Goal: Transaction & Acquisition: Purchase product/service

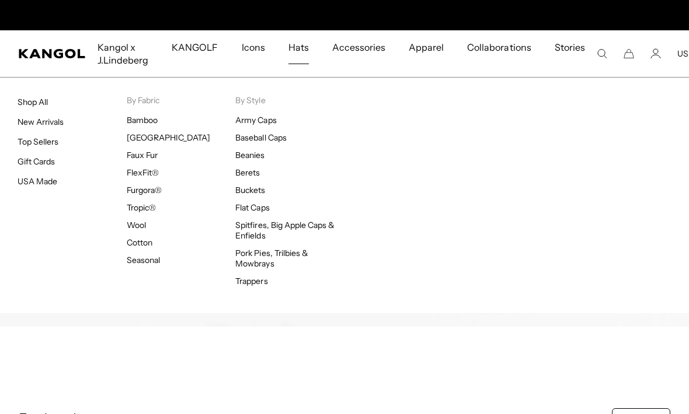
scroll to position [0, 240]
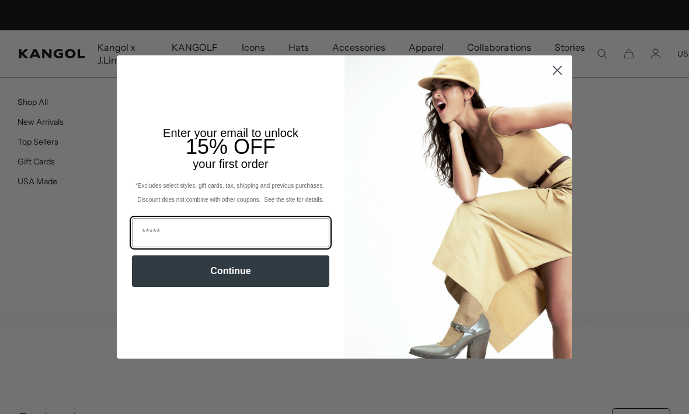
click at [163, 234] on input "Email" at bounding box center [230, 232] width 197 height 29
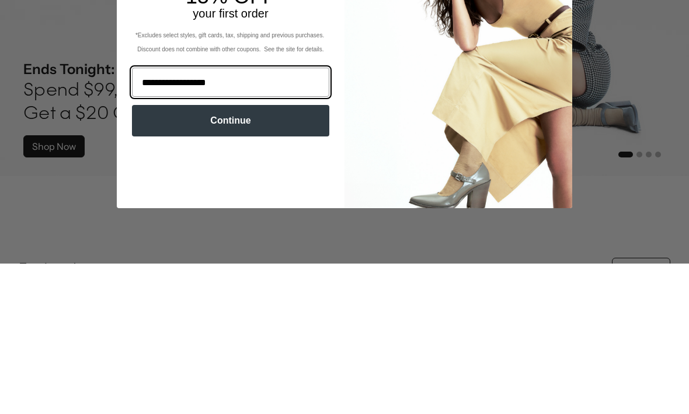
scroll to position [0, 0]
type input "**********"
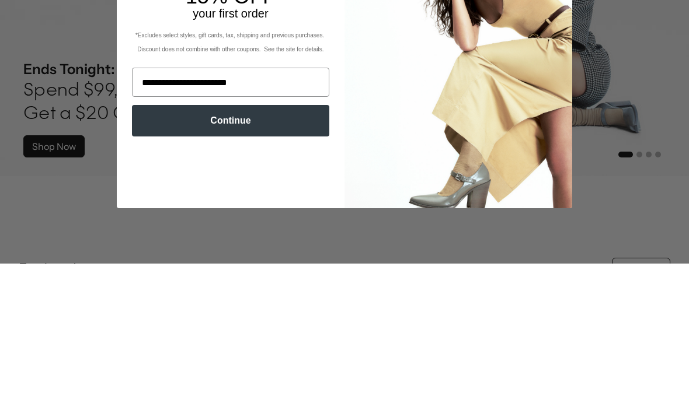
click at [165, 256] on button "Continue" at bounding box center [230, 272] width 197 height 32
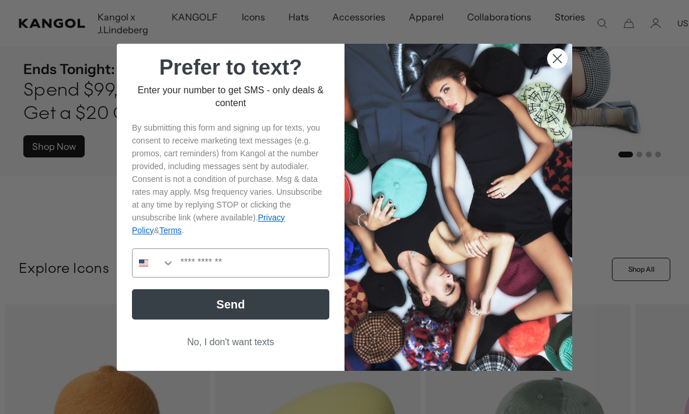
scroll to position [0, 240]
click at [270, 351] on button "No, I don't want texts" at bounding box center [230, 342] width 197 height 22
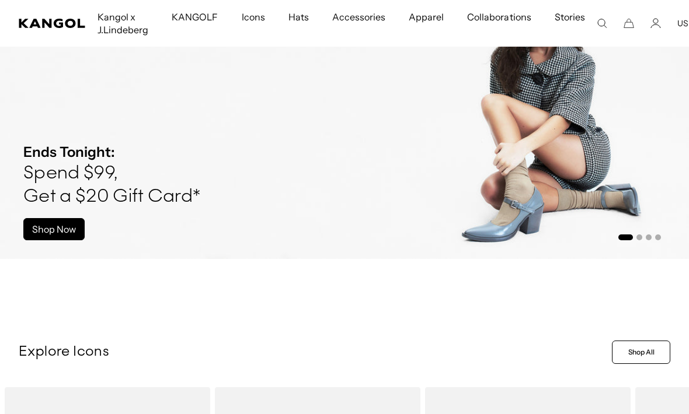
scroll to position [0, 0]
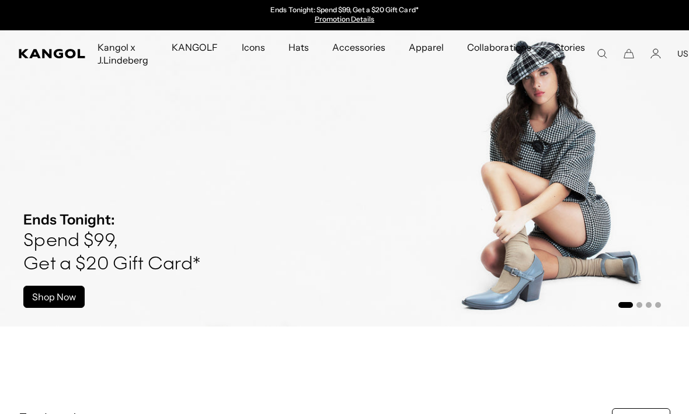
click at [596, 58] on icon "Search here" at bounding box center [601, 53] width 11 height 11
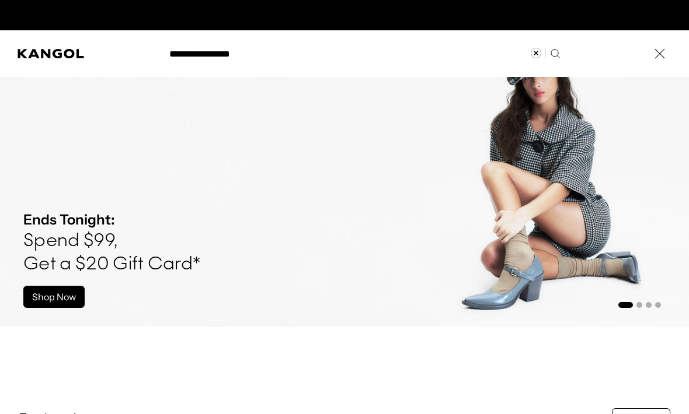
scroll to position [0, 240]
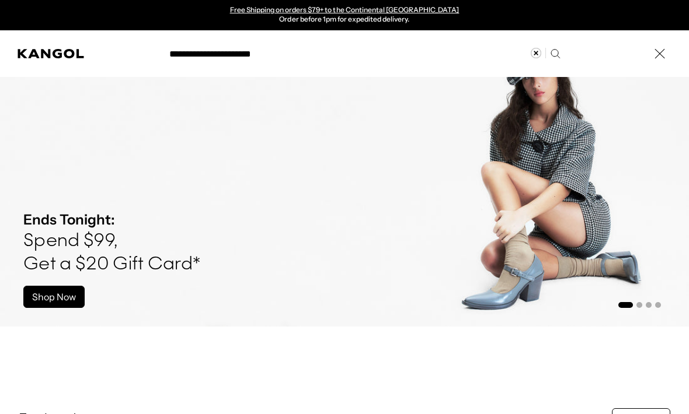
type input "**********"
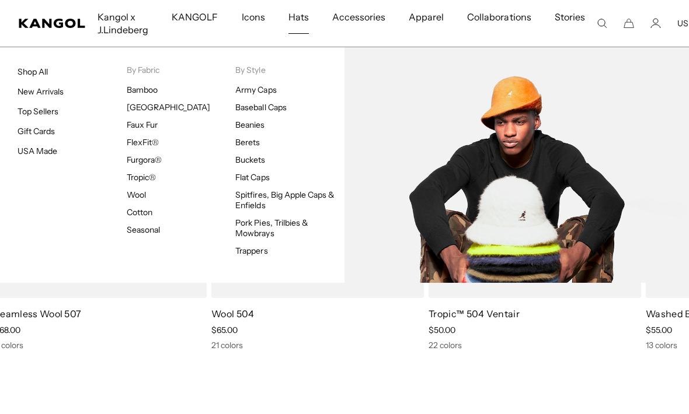
click at [249, 159] on link "Buckets" at bounding box center [250, 160] width 30 height 11
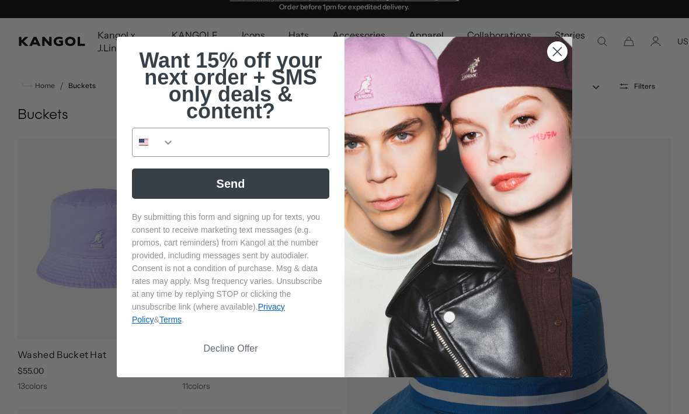
scroll to position [13, 0]
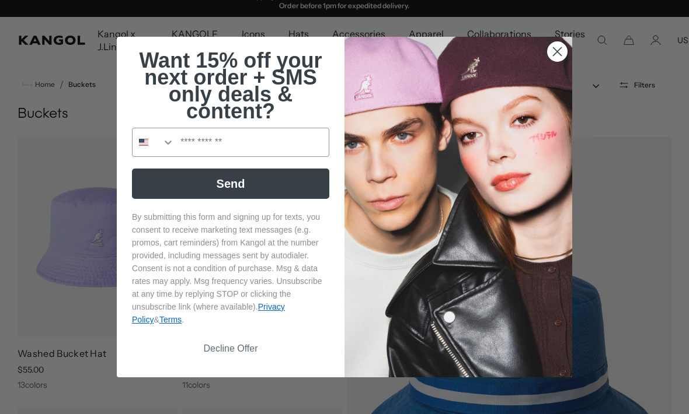
click at [557, 61] on circle "Close dialog" at bounding box center [556, 51] width 19 height 19
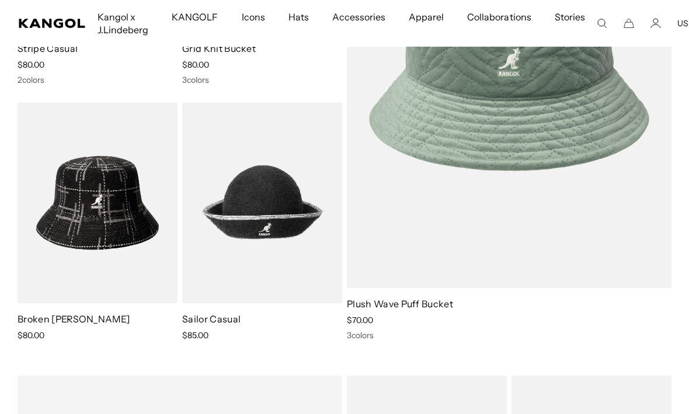
scroll to position [0, 0]
click at [210, 316] on link "Sailor Casual" at bounding box center [211, 319] width 58 height 12
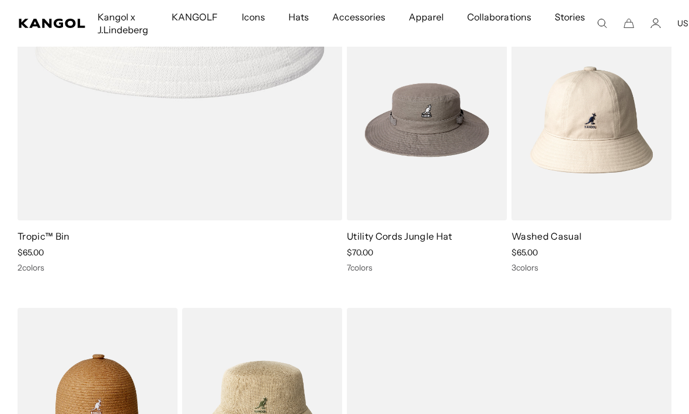
scroll to position [3183, 0]
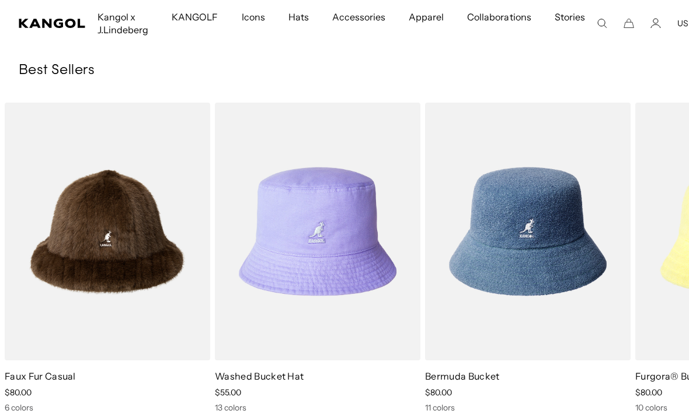
click at [302, 376] on link "Washed Bucket Hat" at bounding box center [259, 377] width 89 height 12
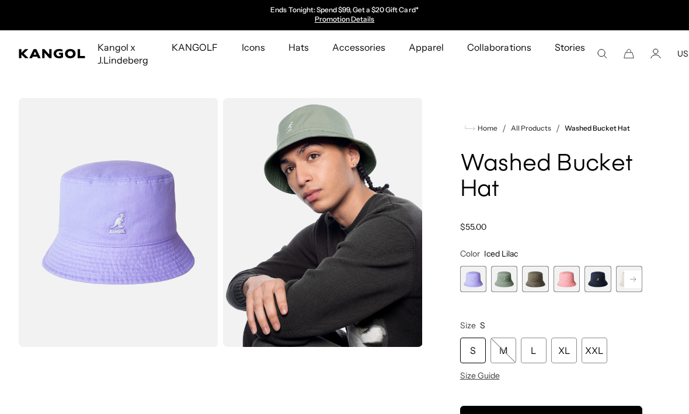
click at [472, 285] on span "1 of 13" at bounding box center [473, 279] width 26 height 26
click at [505, 285] on span "2 of 13" at bounding box center [504, 279] width 26 height 26
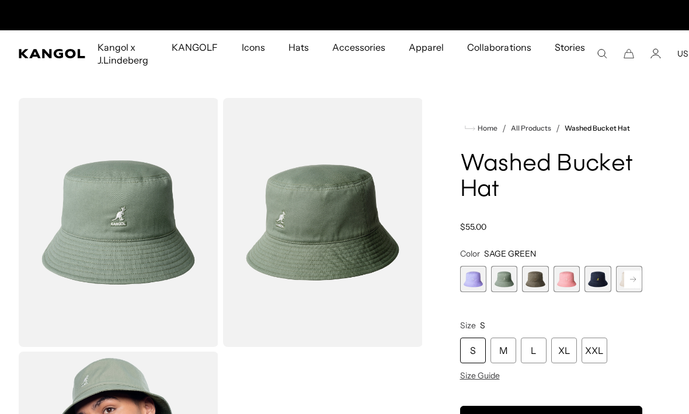
click at [479, 277] on span "1 of 13" at bounding box center [473, 279] width 26 height 26
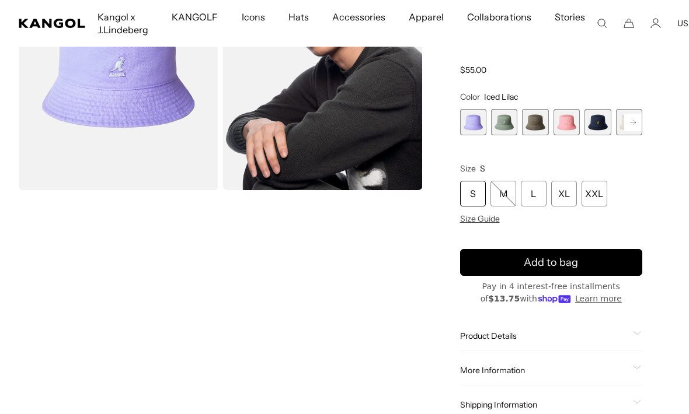
scroll to position [156, 0]
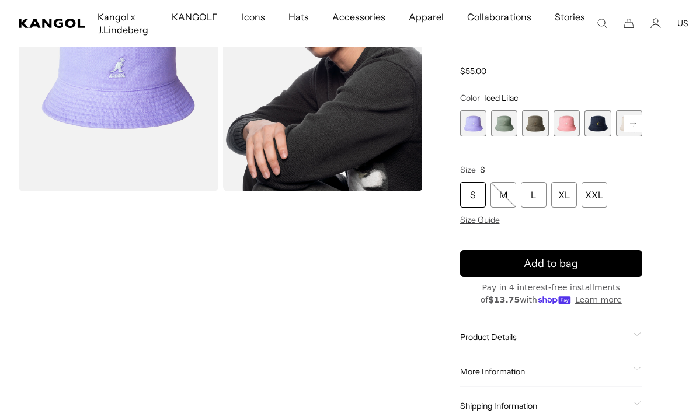
click at [596, 19] on icon "Search here" at bounding box center [601, 23] width 11 height 11
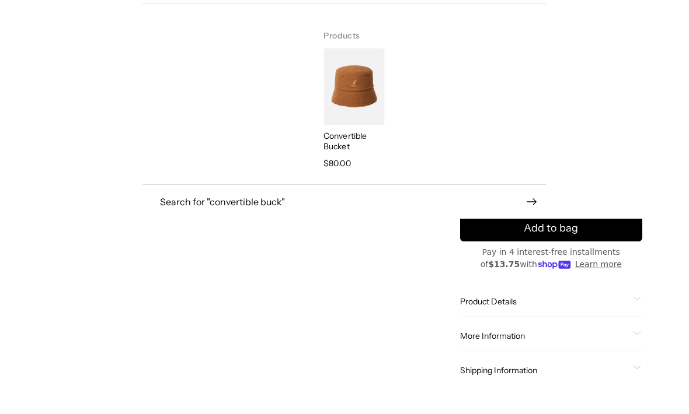
scroll to position [0, 240]
type input "**********"
click at [351, 167] on p "Convertible Bucket" at bounding box center [353, 177] width 61 height 21
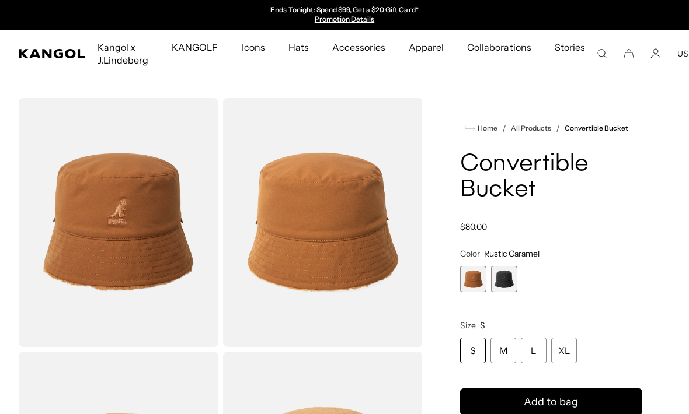
click at [511, 281] on span "2 of 2" at bounding box center [504, 279] width 26 height 26
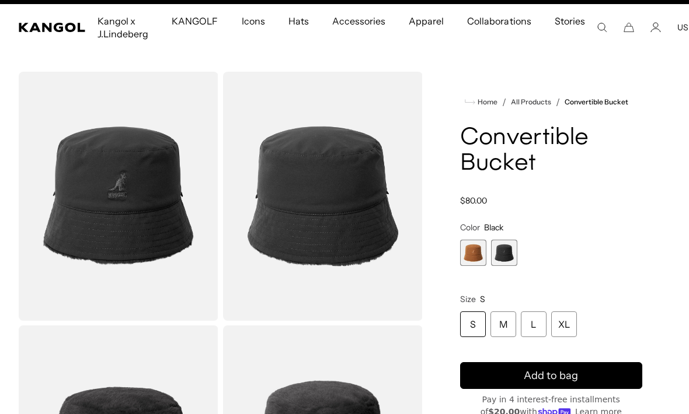
scroll to position [30, 0]
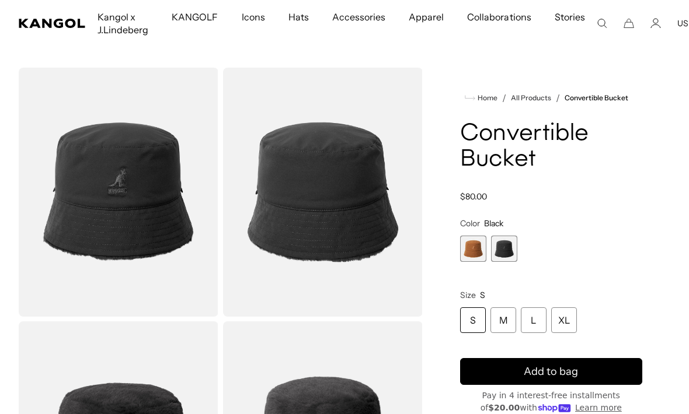
click at [501, 324] on div "M" at bounding box center [503, 321] width 26 height 26
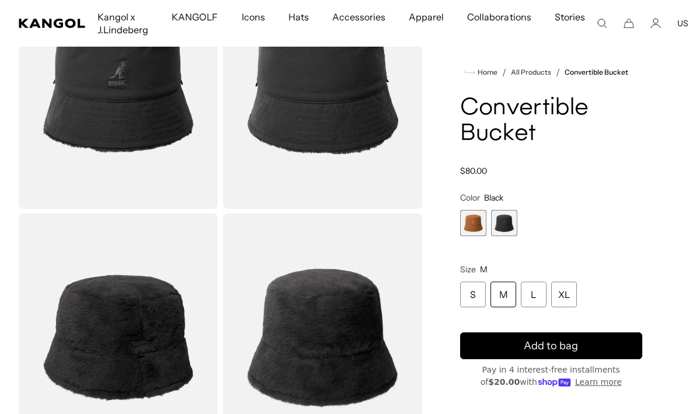
scroll to position [142, 0]
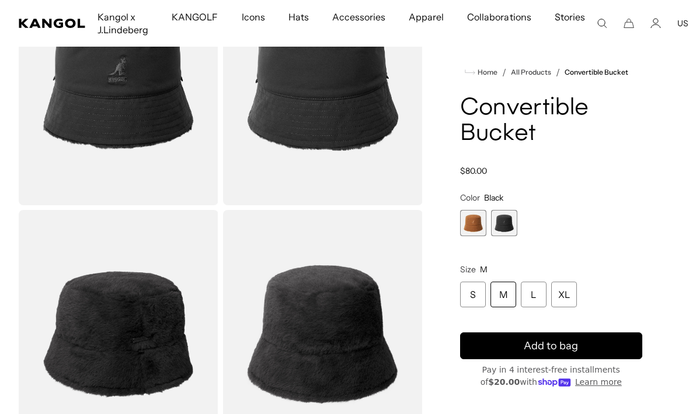
click at [562, 343] on span "Add to bag" at bounding box center [550, 346] width 54 height 16
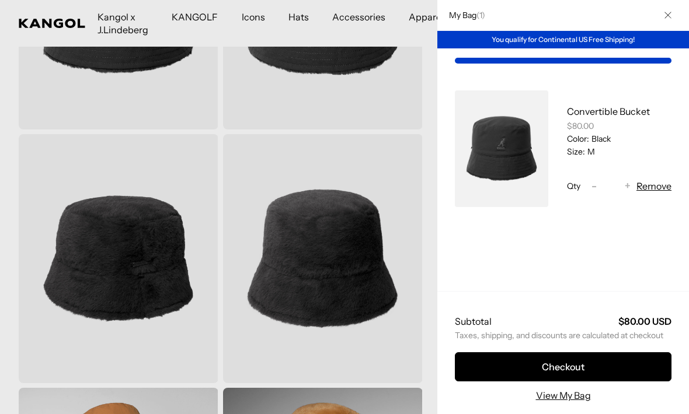
scroll to position [0, 0]
click at [575, 401] on link "View My Bag" at bounding box center [563, 396] width 55 height 14
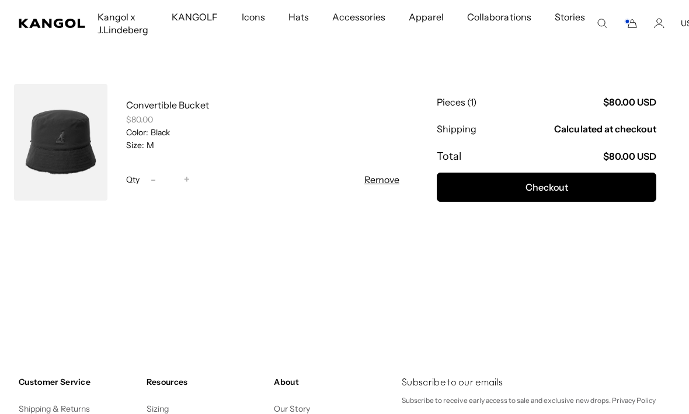
scroll to position [130, 0]
click at [550, 193] on button "Checkout" at bounding box center [546, 187] width 219 height 29
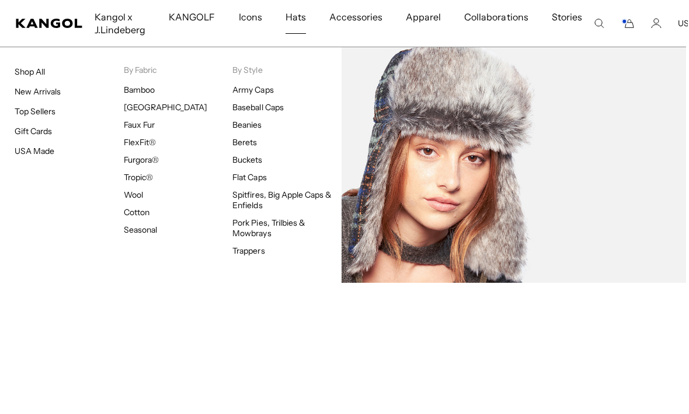
scroll to position [90, 2]
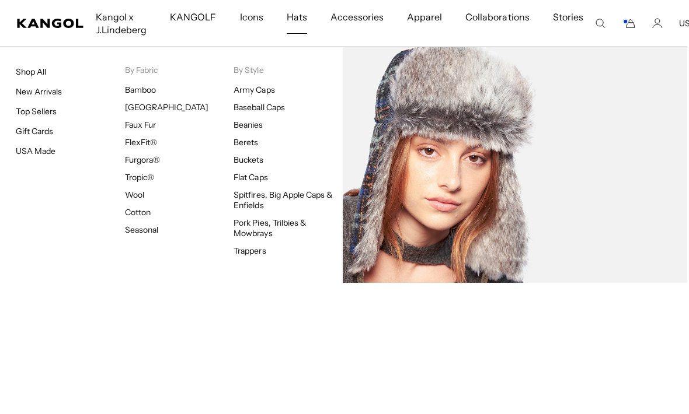
click at [251, 250] on link "Trappers" at bounding box center [249, 251] width 32 height 11
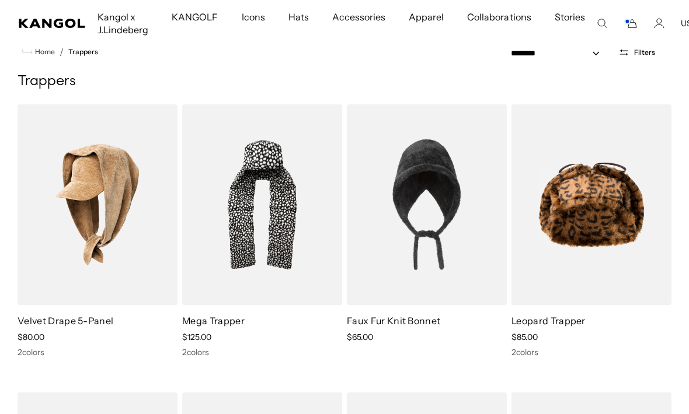
click at [0, 0] on img at bounding box center [0, 0] width 0 height 0
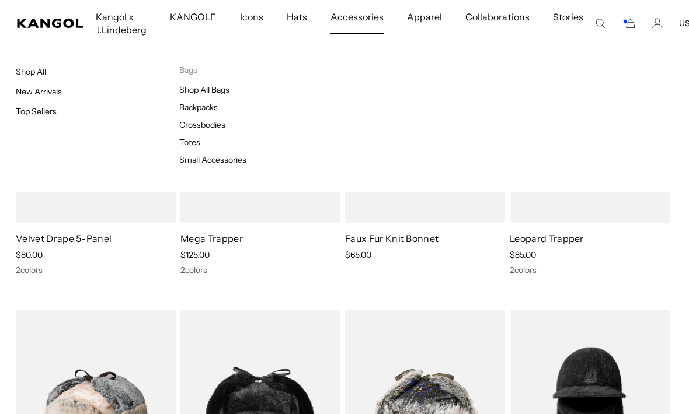
scroll to position [128, 2]
click at [221, 161] on link "Small Accessories" at bounding box center [212, 160] width 67 height 11
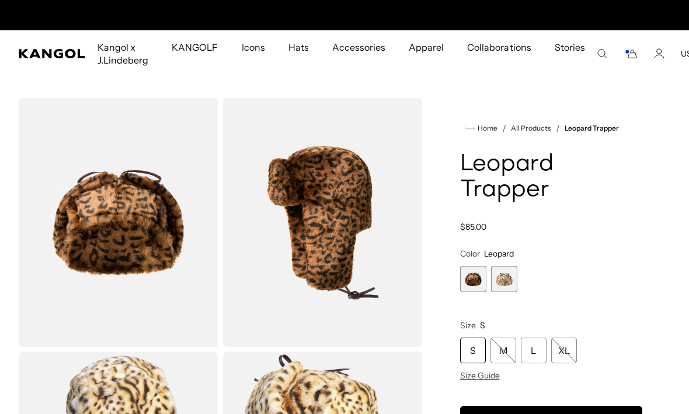
scroll to position [0, 240]
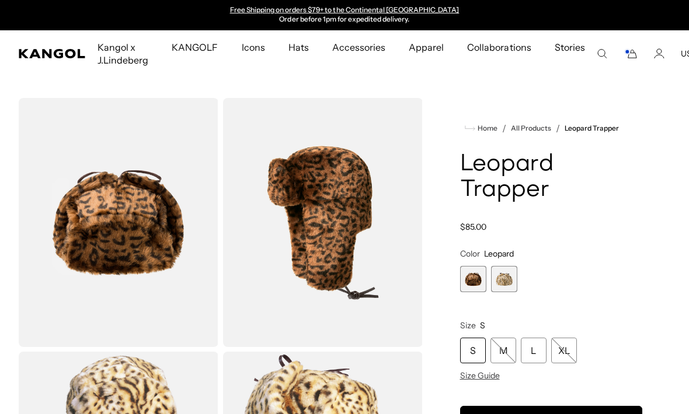
click at [474, 277] on span "1 of 2" at bounding box center [473, 279] width 26 height 26
click at [508, 278] on span "2 of 2" at bounding box center [504, 279] width 26 height 26
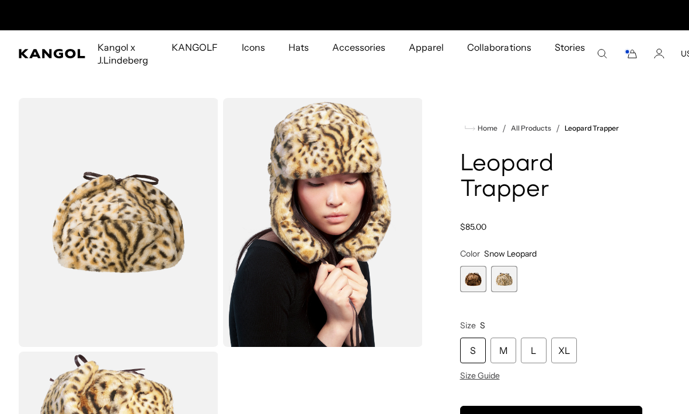
scroll to position [0, 240]
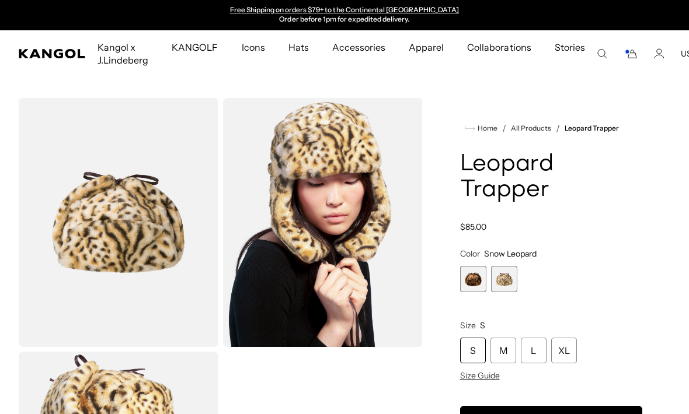
click at [472, 278] on span "1 of 2" at bounding box center [473, 279] width 26 height 26
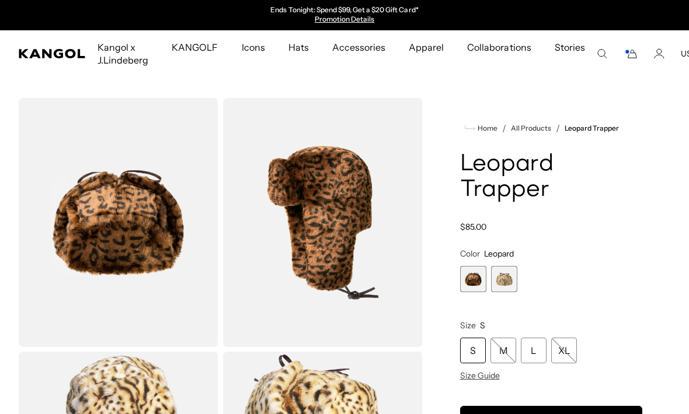
click at [503, 278] on span "2 of 2" at bounding box center [504, 279] width 26 height 26
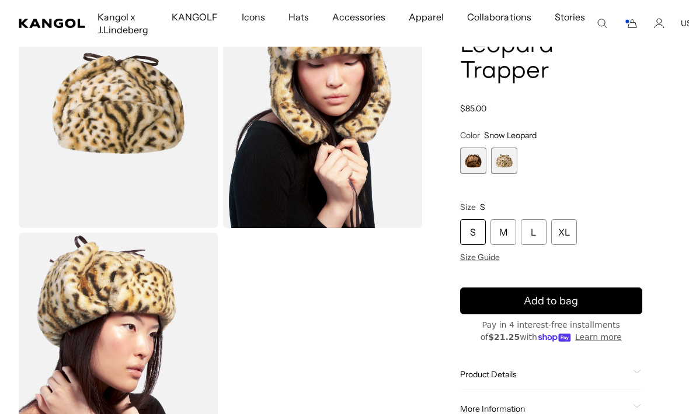
scroll to position [118, 0]
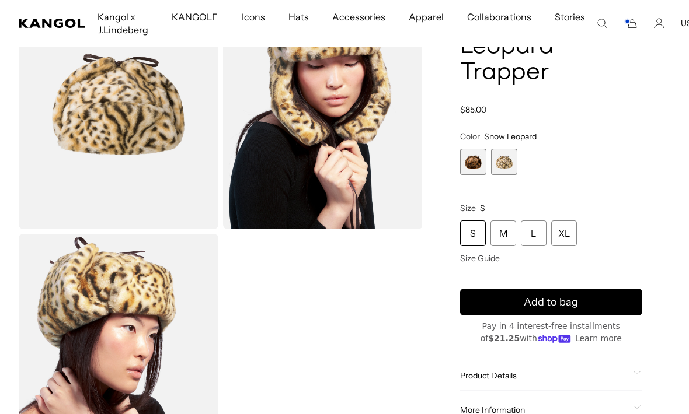
click at [488, 259] on span "Size Guide" at bounding box center [480, 258] width 40 height 11
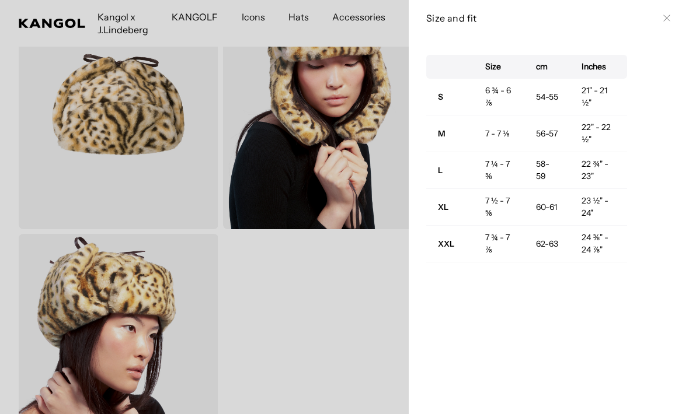
scroll to position [0, 240]
click at [386, 303] on div at bounding box center [344, 207] width 689 height 414
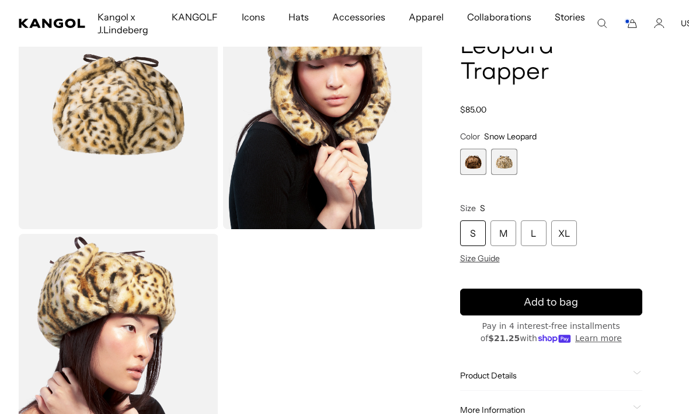
scroll to position [0, 0]
click at [531, 238] on div "L" at bounding box center [534, 234] width 26 height 26
click at [469, 165] on span "1 of 2" at bounding box center [473, 162] width 26 height 26
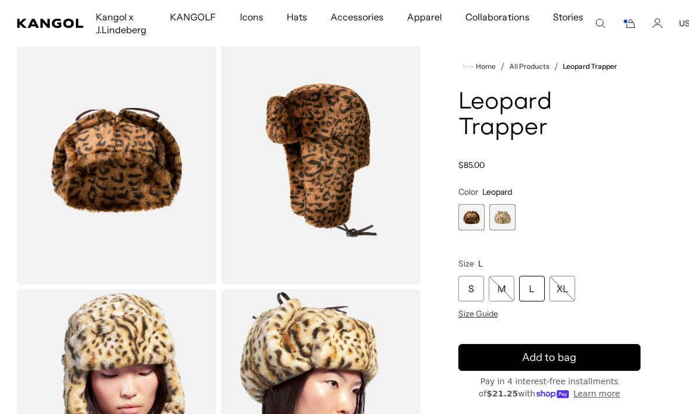
scroll to position [0, 240]
click at [532, 292] on div "L" at bounding box center [532, 289] width 26 height 26
click at [533, 288] on div "L" at bounding box center [532, 289] width 26 height 26
click at [529, 290] on div "L" at bounding box center [532, 289] width 26 height 26
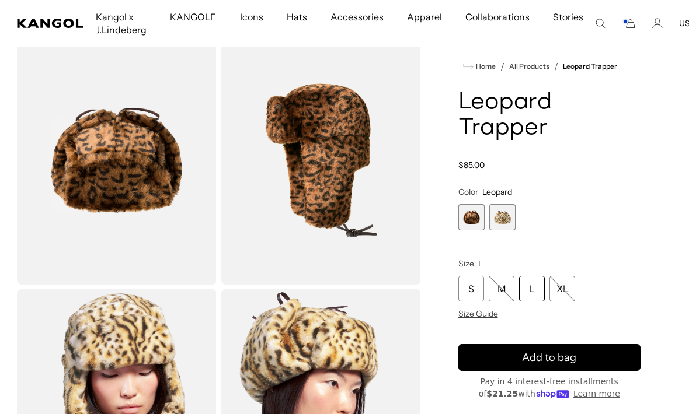
click at [570, 352] on span "Add to bag" at bounding box center [549, 358] width 54 height 16
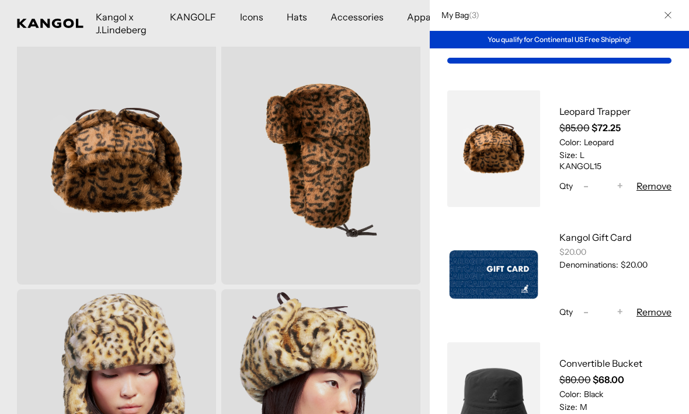
click at [669, 9] on button "Close" at bounding box center [667, 15] width 30 height 30
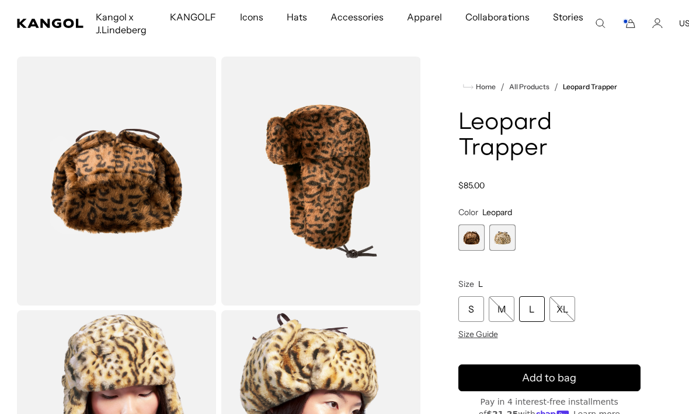
click at [627, 26] on icon "Cart" at bounding box center [630, 24] width 8 height 8
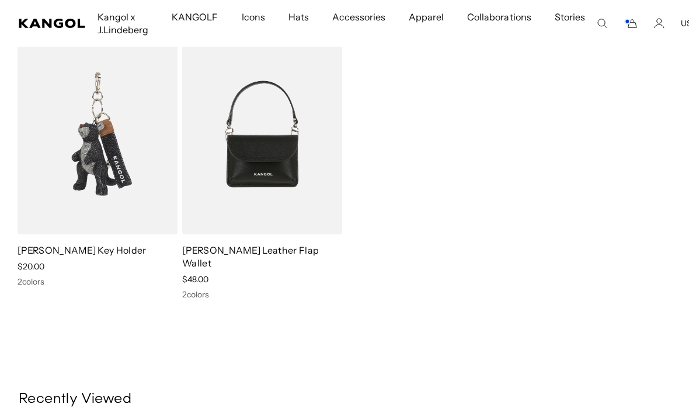
scroll to position [0, 240]
click at [254, 250] on link "Luna Leather Flap Wallet" at bounding box center [250, 257] width 137 height 25
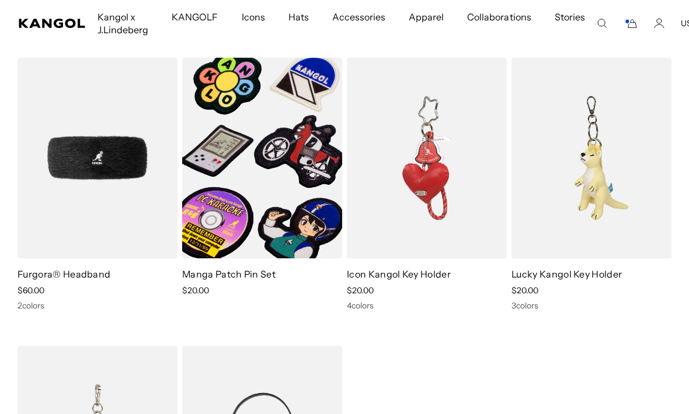
scroll to position [0, 0]
click at [0, 0] on img at bounding box center [0, 0] width 0 height 0
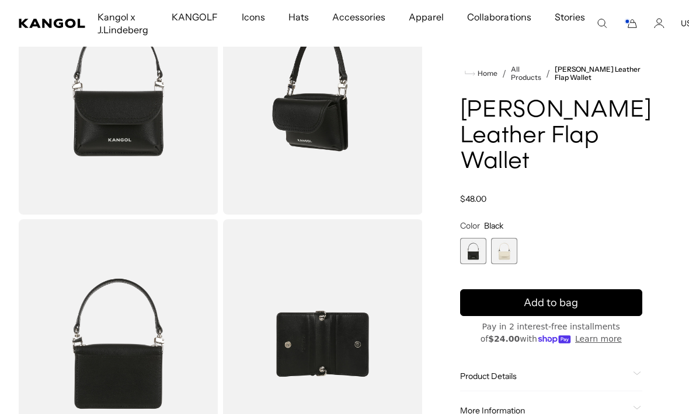
scroll to position [0, 240]
click at [121, 359] on img "Gallery Viewer" at bounding box center [119, 343] width 200 height 249
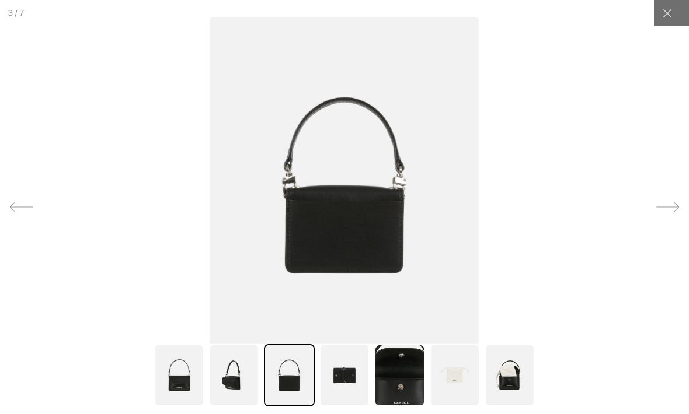
click at [243, 407] on img at bounding box center [234, 375] width 50 height 62
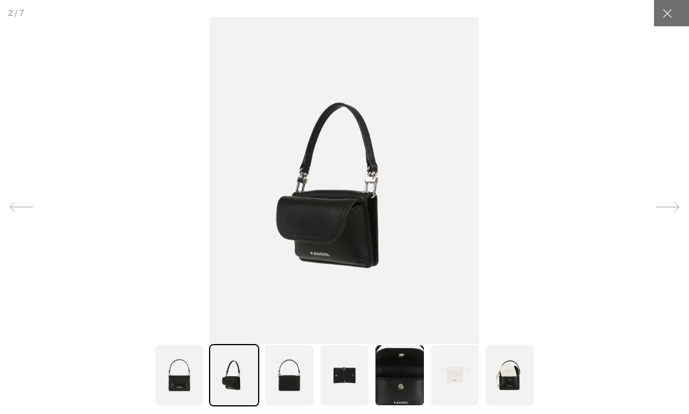
scroll to position [0, 0]
click at [303, 407] on img at bounding box center [289, 375] width 50 height 62
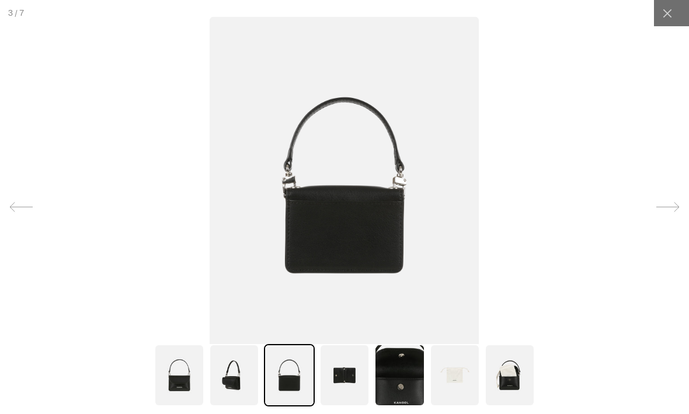
click at [350, 407] on img at bounding box center [344, 375] width 50 height 62
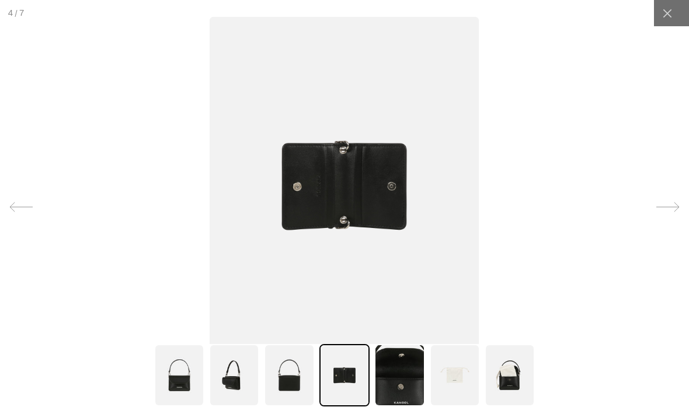
scroll to position [0, 240]
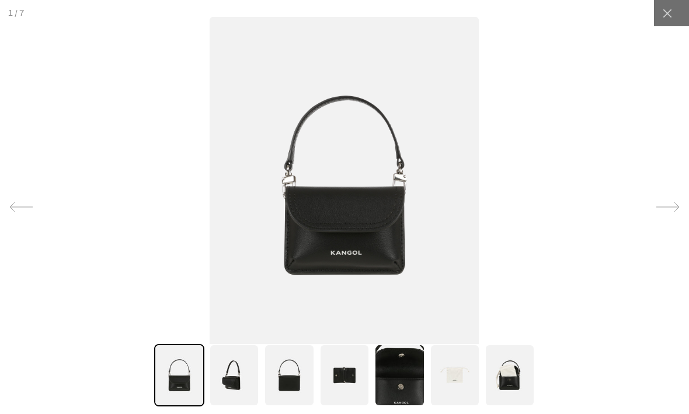
click at [514, 407] on img at bounding box center [509, 375] width 50 height 62
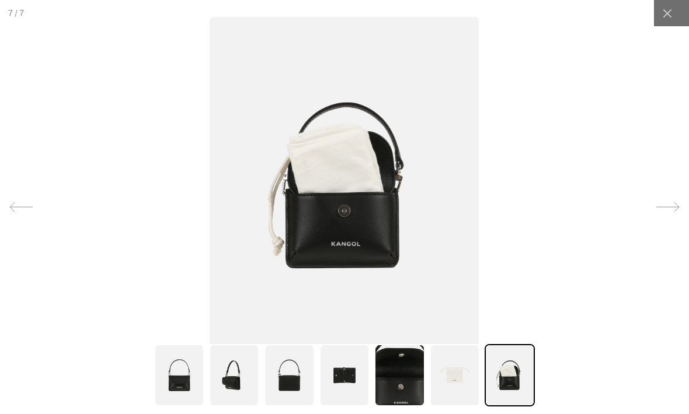
scroll to position [0, 0]
click at [661, 9] on icon at bounding box center [667, 14] width 12 height 12
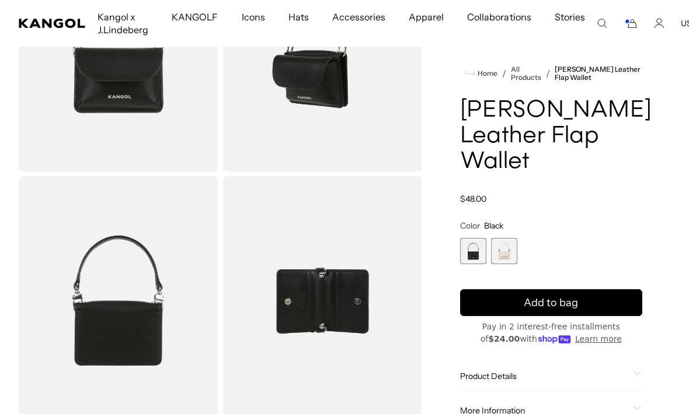
scroll to position [0, 240]
click at [527, 371] on span "Product Details" at bounding box center [544, 376] width 169 height 11
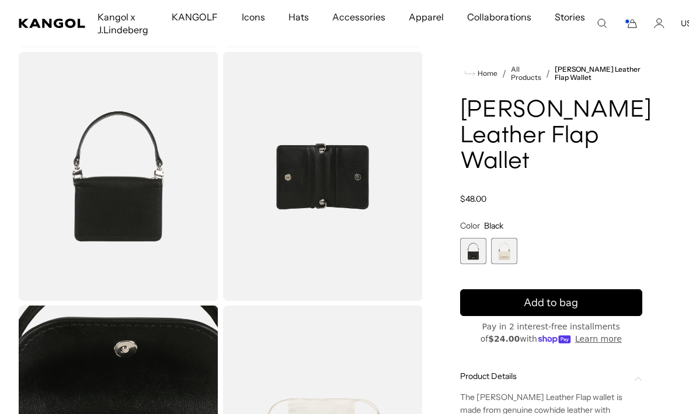
click at [502, 238] on span "2 of 2" at bounding box center [504, 251] width 26 height 26
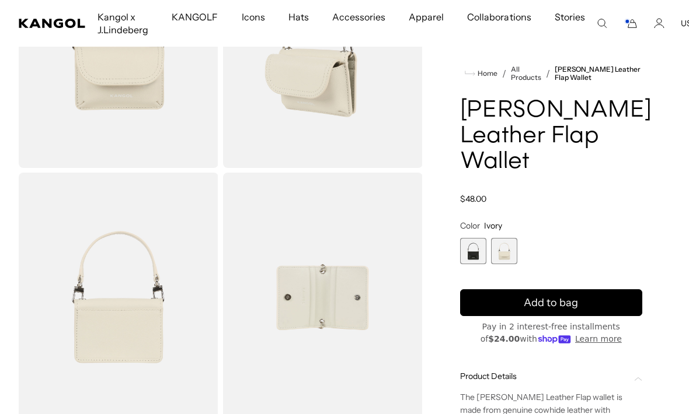
scroll to position [174, 0]
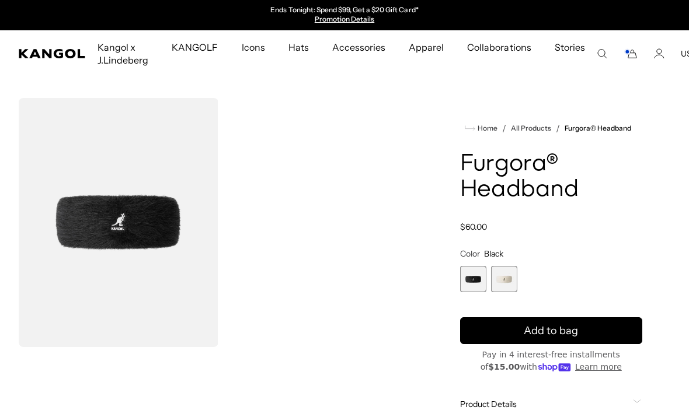
click at [510, 284] on span "2 of 2" at bounding box center [504, 279] width 26 height 26
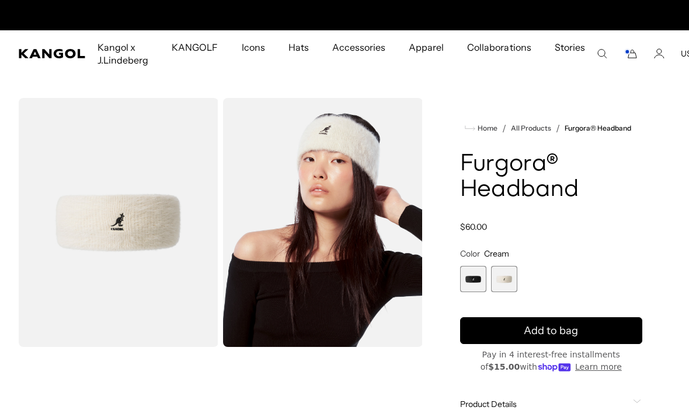
scroll to position [0, 240]
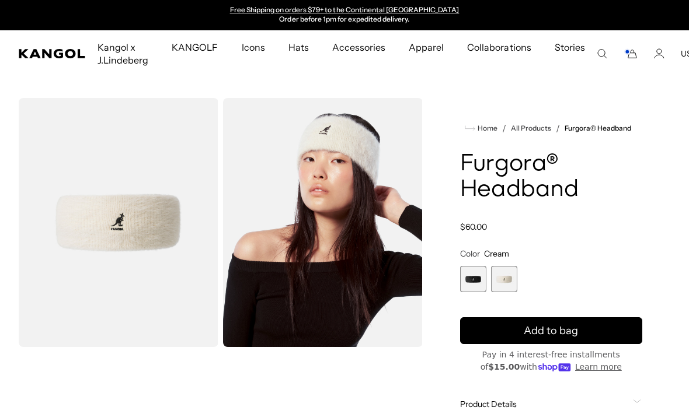
click at [480, 279] on span "1 of 2" at bounding box center [473, 279] width 26 height 26
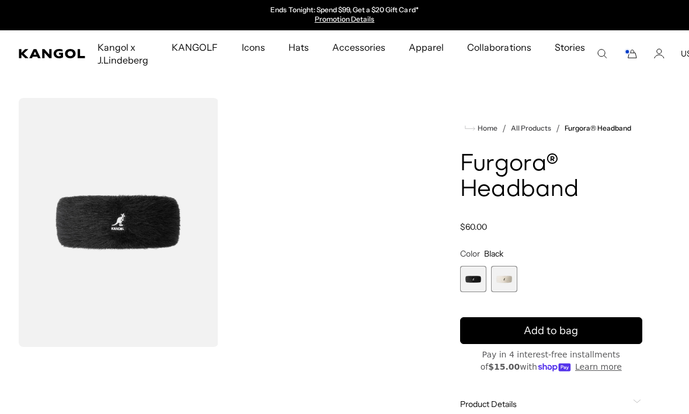
click at [511, 275] on span "2 of 2" at bounding box center [504, 279] width 26 height 26
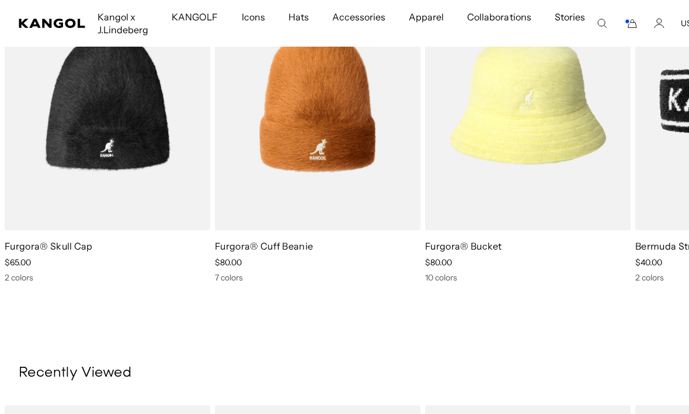
click at [535, 249] on h4 "Furgora® Bucket" at bounding box center [527, 246] width 205 height 13
click at [500, 244] on link "Furgora® Bucket" at bounding box center [463, 246] width 77 height 12
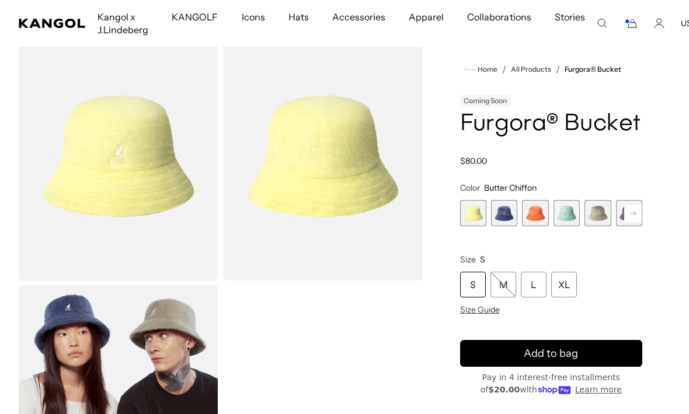
scroll to position [0, 240]
click at [564, 214] on span "4 of 10" at bounding box center [566, 213] width 26 height 26
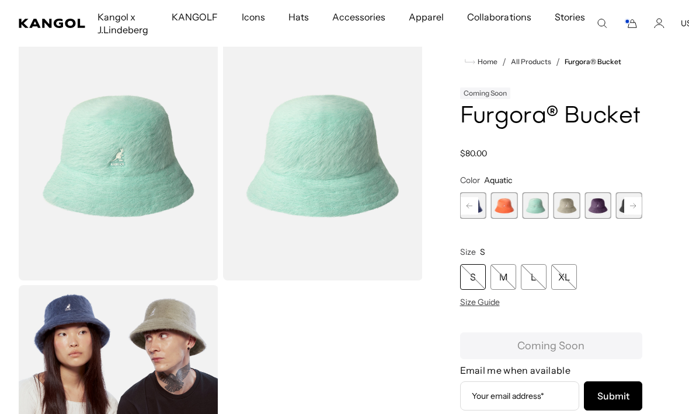
click at [592, 210] on span "6 of 10" at bounding box center [597, 206] width 26 height 26
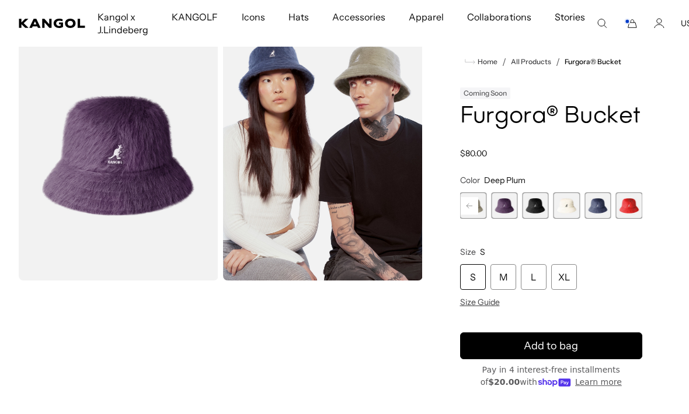
scroll to position [0, 240]
click at [110, 239] on img "Gallery Viewer" at bounding box center [119, 156] width 200 height 249
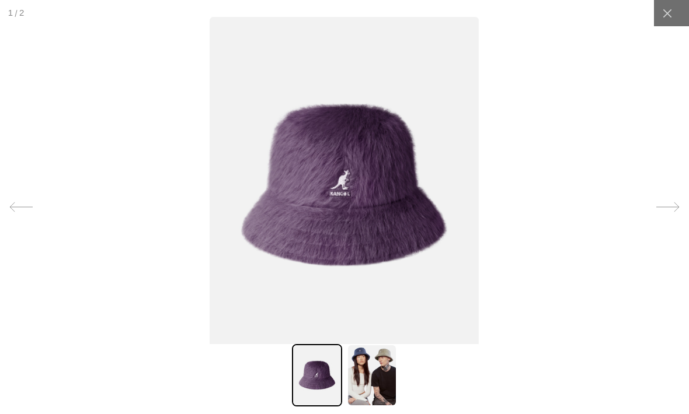
scroll to position [0, 0]
click at [659, 12] on div at bounding box center [667, 13] width 26 height 26
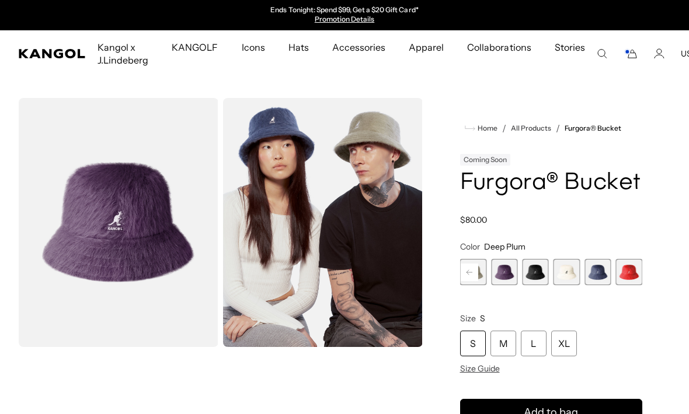
scroll to position [0, 2]
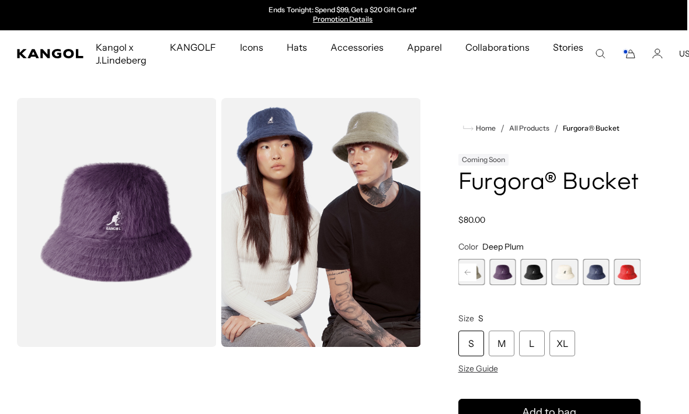
click at [623, 53] on rect "Cart" at bounding box center [625, 52] width 5 height 5
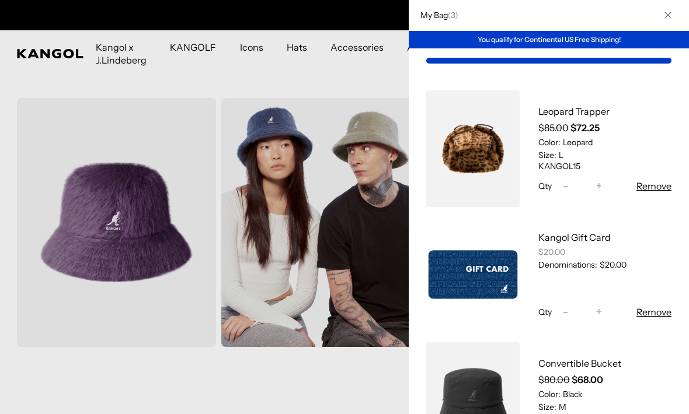
scroll to position [0, 240]
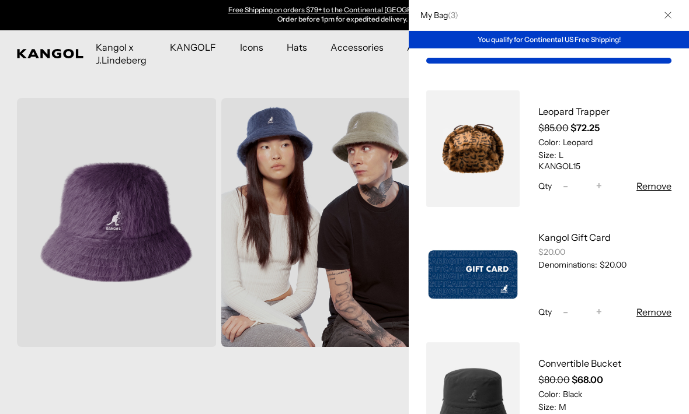
click at [567, 132] on s "$85.00" at bounding box center [553, 128] width 30 height 12
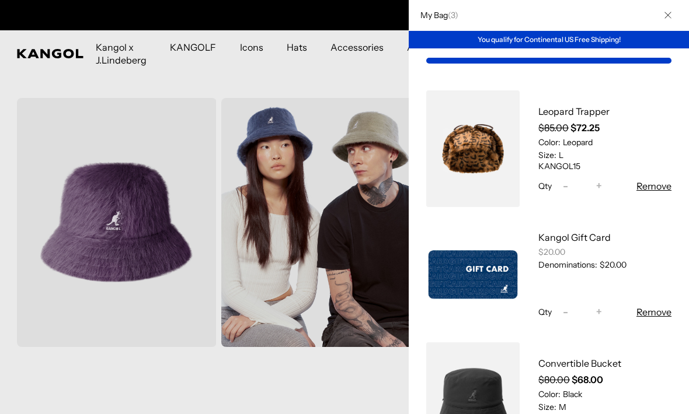
scroll to position [0, 0]
click at [482, 155] on link "My Bag" at bounding box center [472, 148] width 93 height 117
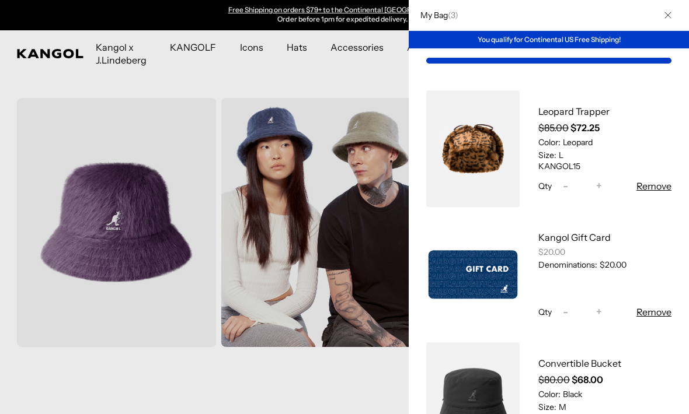
click at [659, 16] on button "Close" at bounding box center [667, 15] width 30 height 30
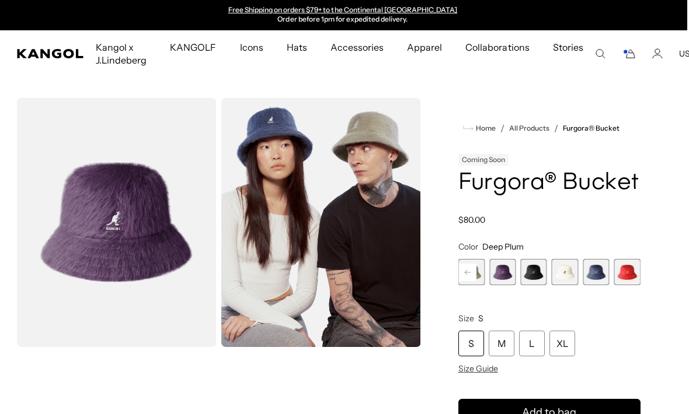
click at [622, 275] on span "10 of 10" at bounding box center [627, 272] width 26 height 26
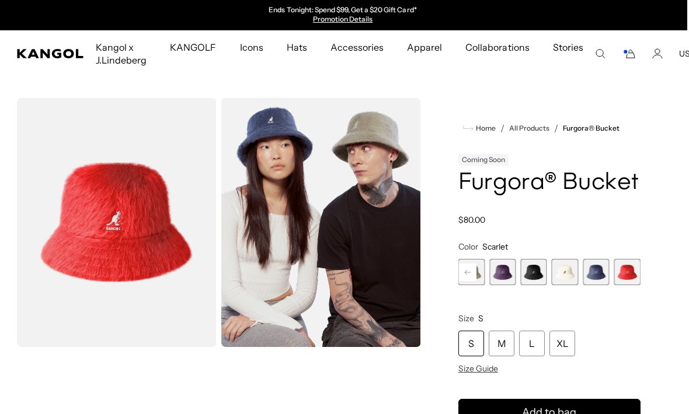
click at [591, 274] on span "9 of 10" at bounding box center [595, 272] width 26 height 26
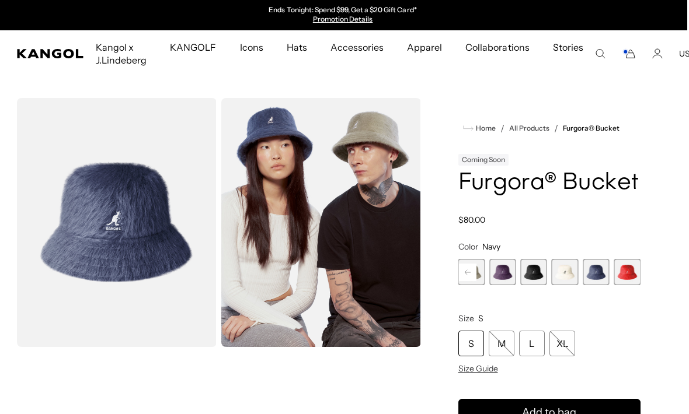
click at [502, 274] on span "6 of 10" at bounding box center [502, 272] width 26 height 26
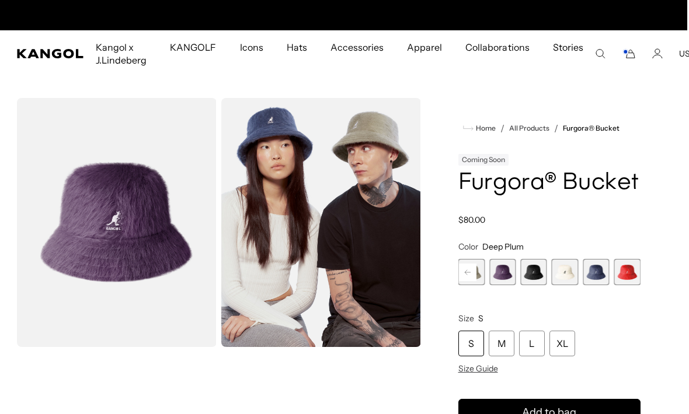
scroll to position [0, 240]
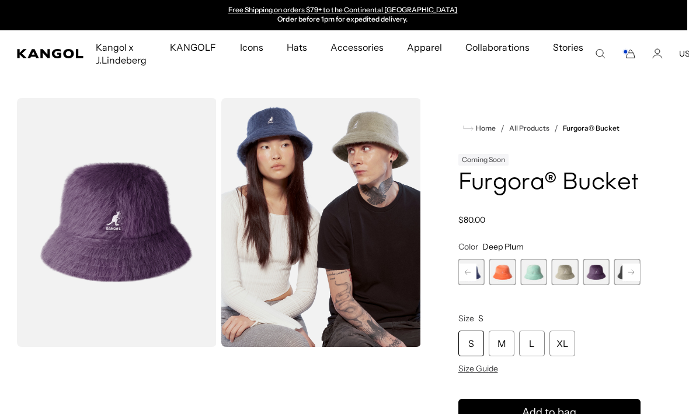
click at [525, 268] on span "4 of 10" at bounding box center [533, 272] width 26 height 26
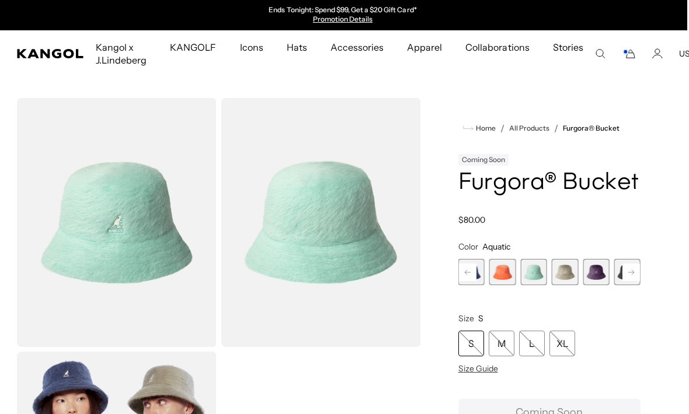
click at [500, 275] on span "3 of 10" at bounding box center [502, 272] width 26 height 26
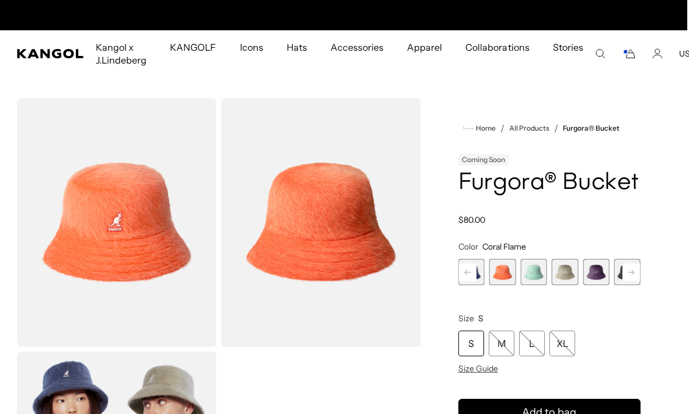
scroll to position [0, 240]
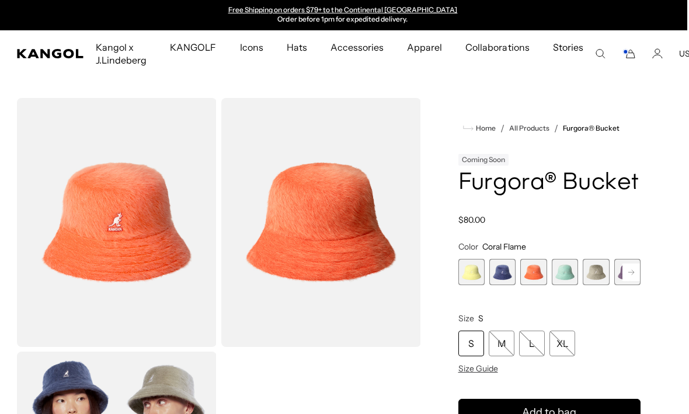
click at [495, 270] on span "2 of 10" at bounding box center [502, 272] width 26 height 26
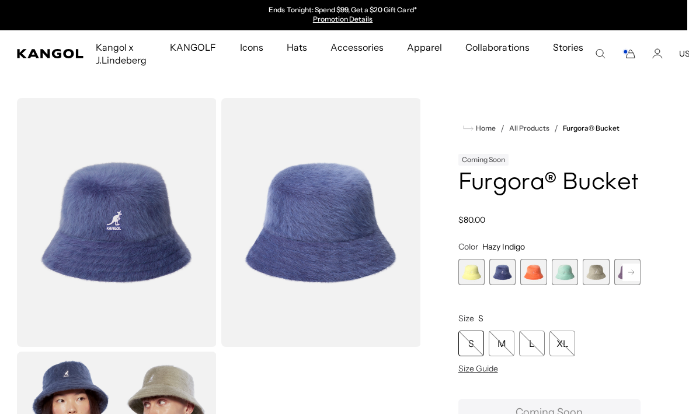
click at [470, 269] on span "1 of 10" at bounding box center [471, 272] width 26 height 26
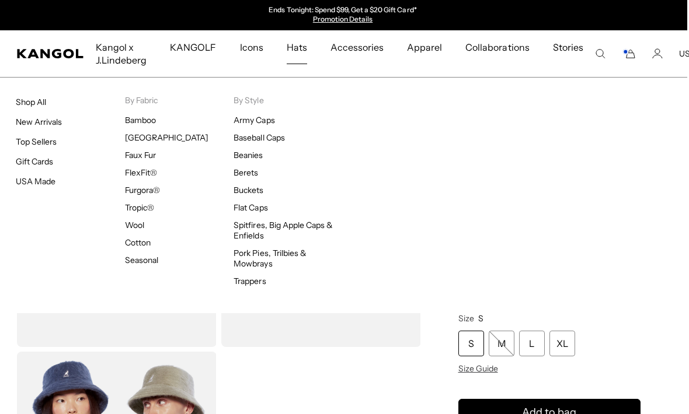
click at [595, 54] on icon "Search here" at bounding box center [600, 53] width 11 height 11
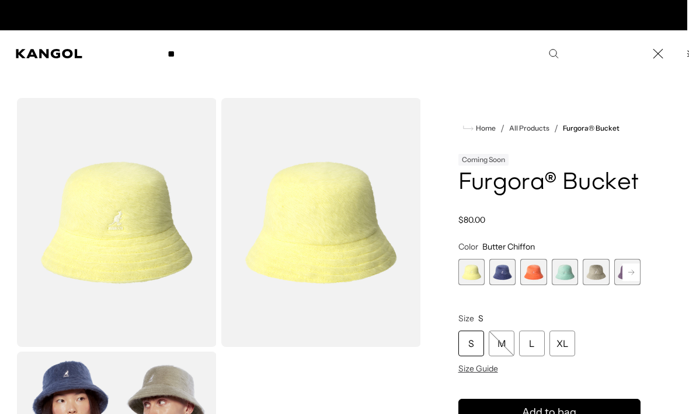
scroll to position [0, 240]
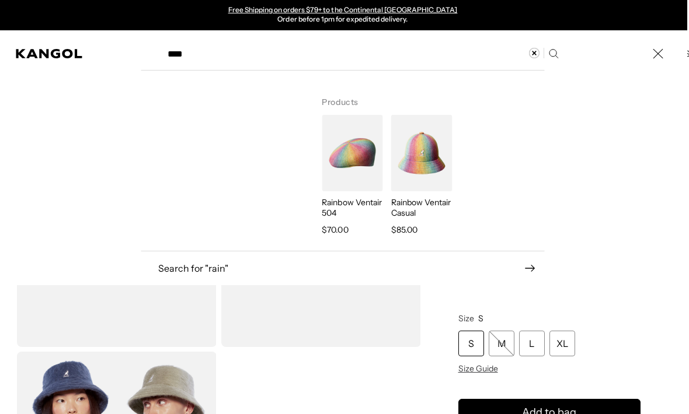
type input "****"
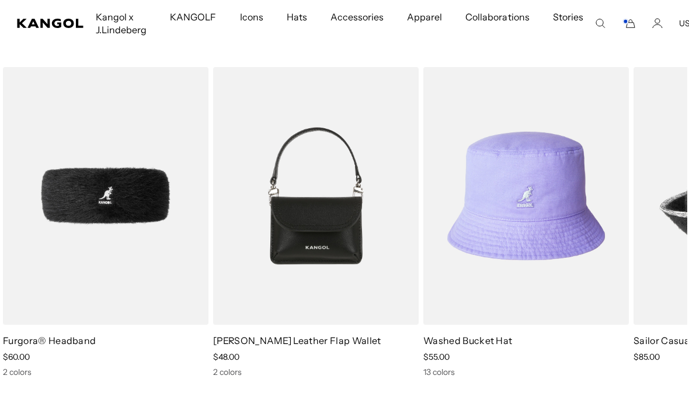
click at [520, 340] on h4 "Washed Bucket Hat" at bounding box center [525, 340] width 205 height 13
click at [498, 336] on link "Washed Bucket Hat" at bounding box center [467, 341] width 89 height 12
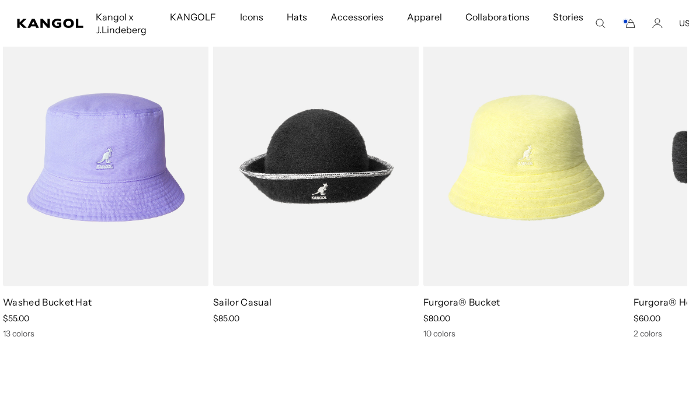
click at [503, 299] on h4 "Furgora® Bucket" at bounding box center [525, 302] width 205 height 13
click at [493, 306] on link "Furgora® Bucket" at bounding box center [461, 302] width 77 height 12
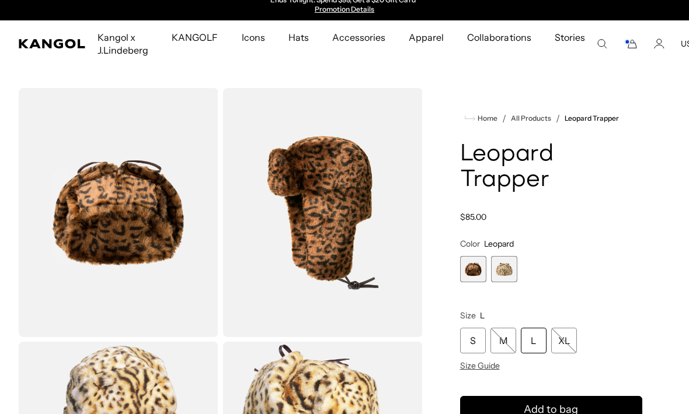
scroll to position [0, 2]
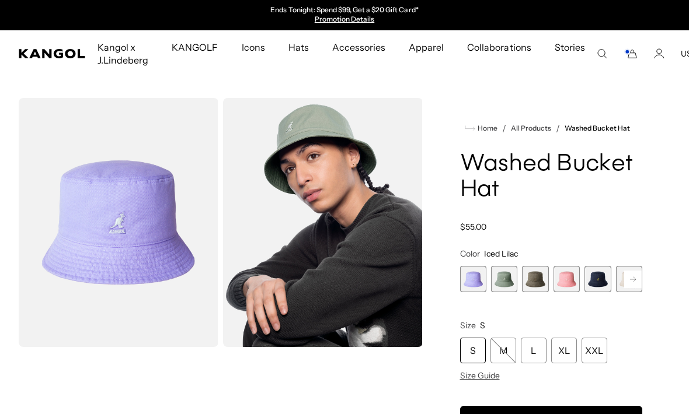
click at [479, 276] on span "1 of 13" at bounding box center [473, 279] width 26 height 26
click at [473, 278] on span "1 of 13" at bounding box center [473, 279] width 26 height 26
click at [631, 279] on rect at bounding box center [633, 280] width 18 height 18
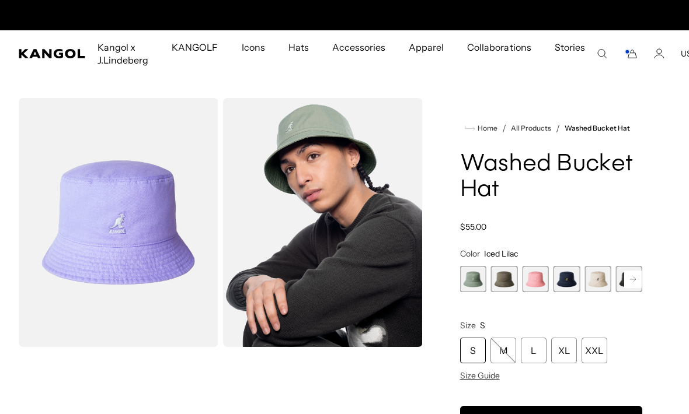
scroll to position [0, 240]
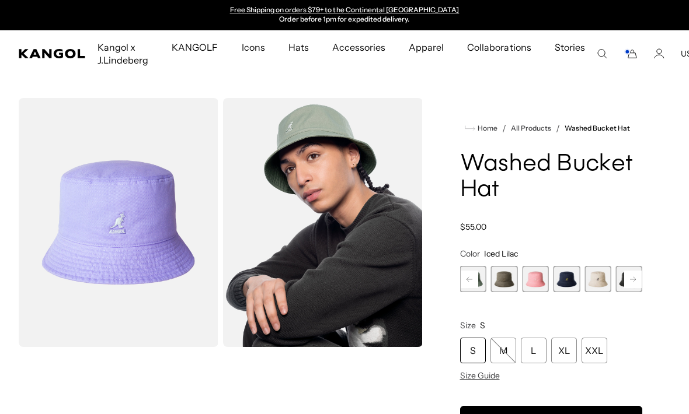
click at [594, 284] on span "6 of 13" at bounding box center [597, 279] width 26 height 26
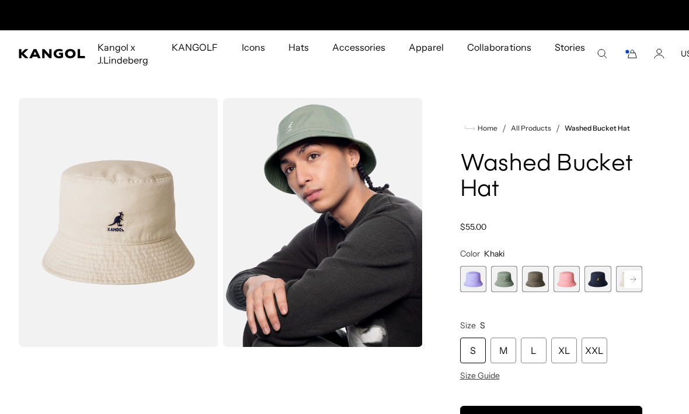
scroll to position [0, 240]
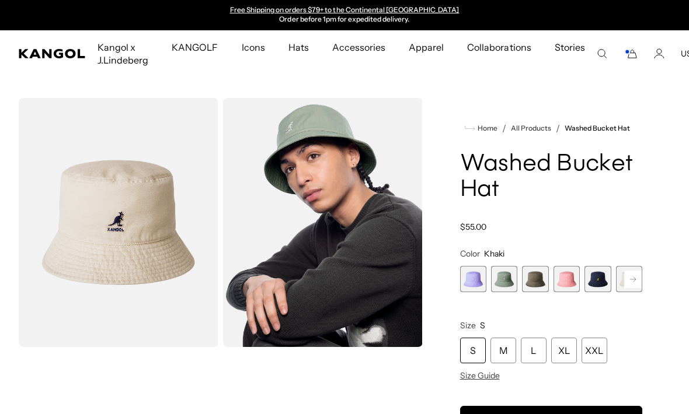
click at [470, 278] on span "1 of 13" at bounding box center [473, 279] width 26 height 26
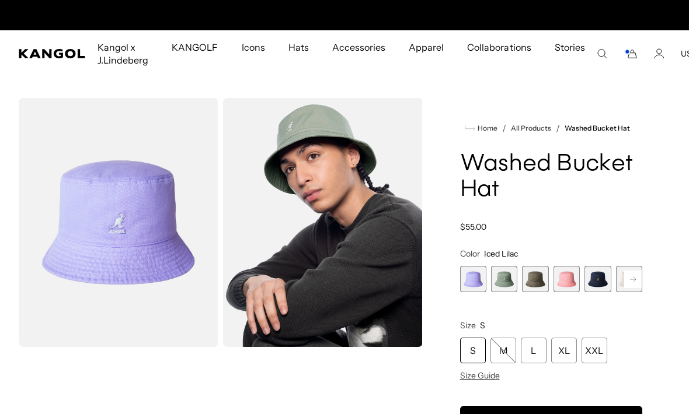
click at [481, 374] on span "Size Guide" at bounding box center [480, 376] width 40 height 11
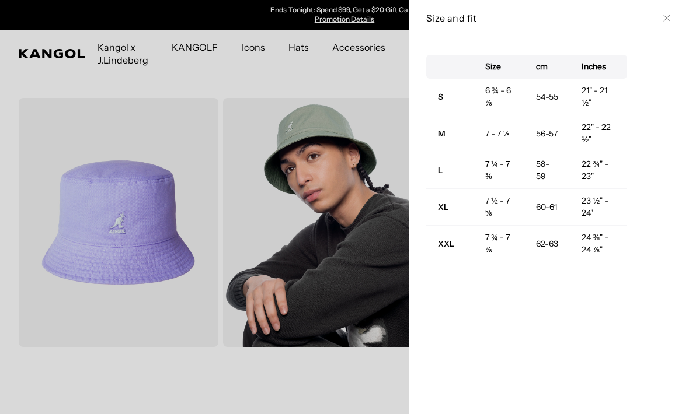
click at [665, 20] on icon at bounding box center [666, 18] width 7 height 7
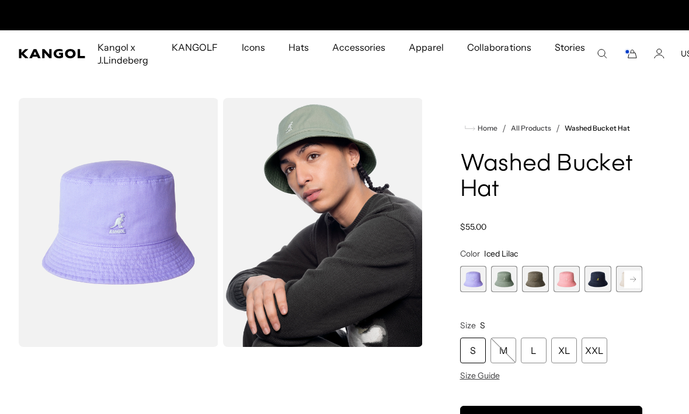
scroll to position [0, 240]
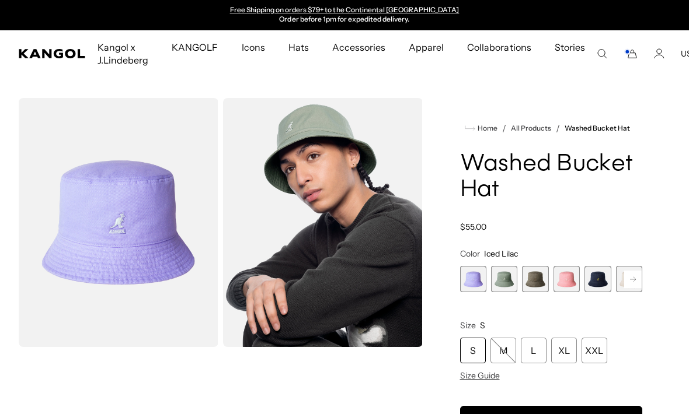
click at [634, 280] on icon at bounding box center [633, 279] width 6 height 5
click at [636, 280] on icon at bounding box center [633, 279] width 6 height 5
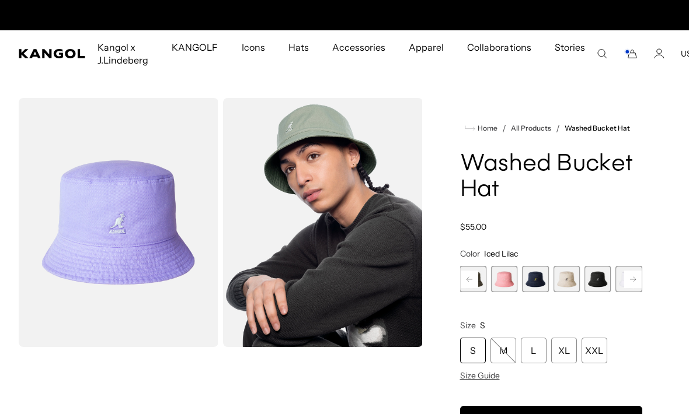
scroll to position [0, 0]
click at [639, 278] on rect at bounding box center [633, 280] width 18 height 18
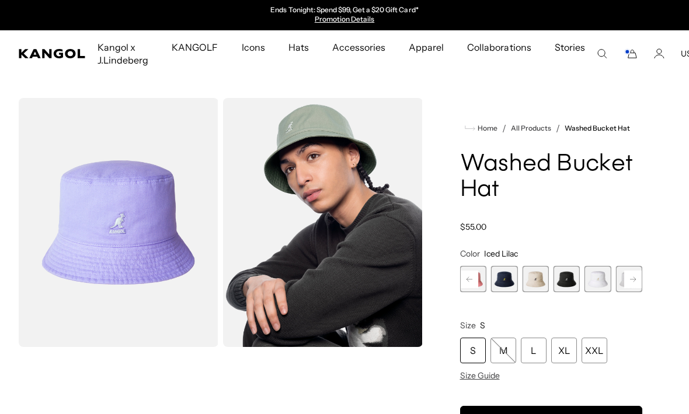
click at [633, 282] on rect at bounding box center [633, 280] width 18 height 18
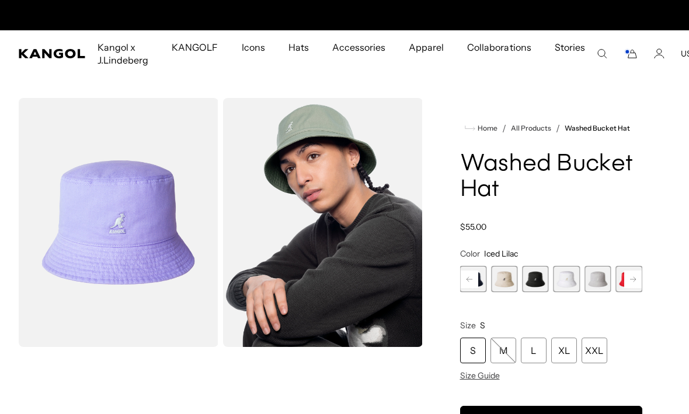
click at [631, 280] on icon at bounding box center [633, 279] width 6 height 5
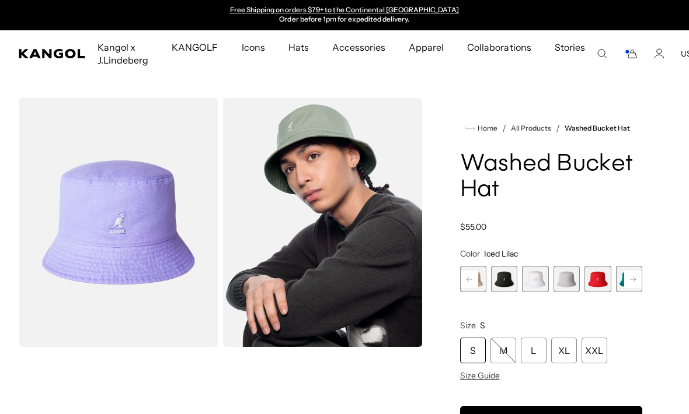
click at [603, 282] on span "10 of 13" at bounding box center [597, 279] width 26 height 26
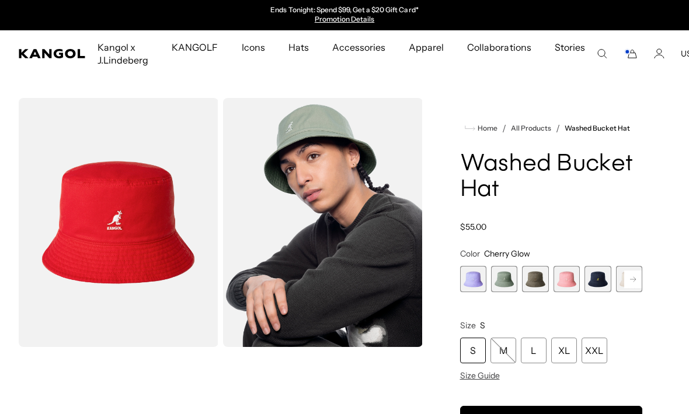
click at [470, 278] on span "1 of 13" at bounding box center [473, 279] width 26 height 26
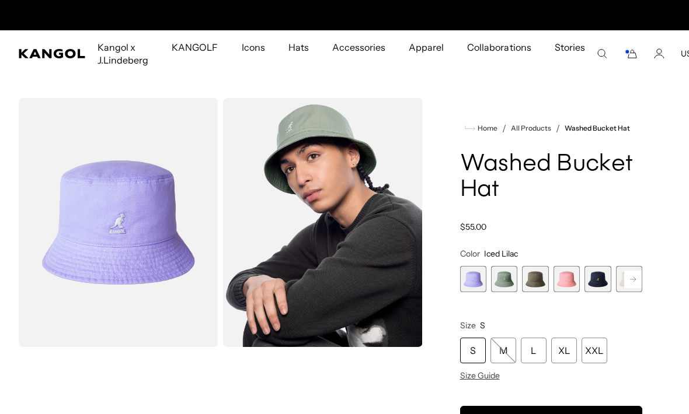
scroll to position [0, 240]
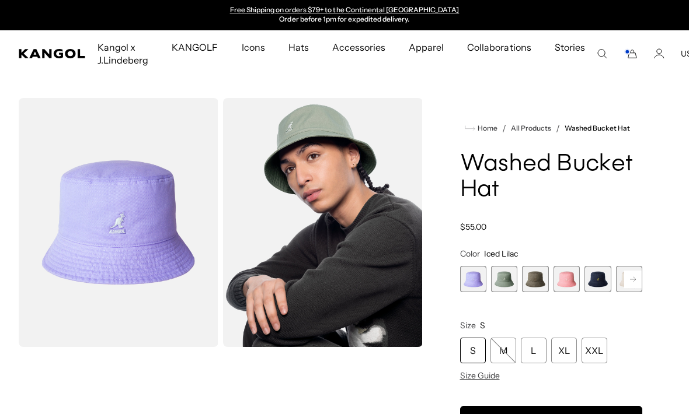
click at [533, 352] on div "L" at bounding box center [534, 351] width 26 height 26
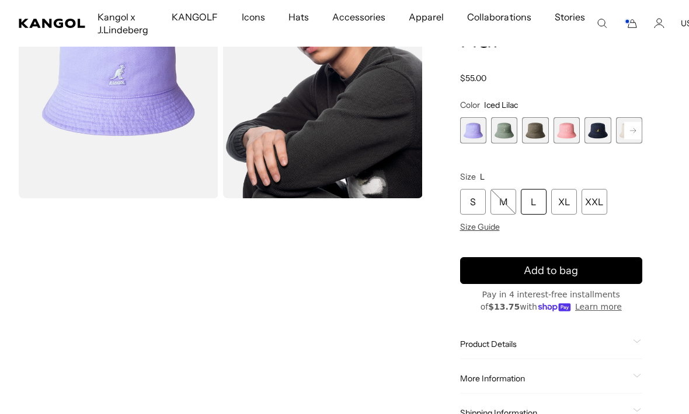
scroll to position [153, 0]
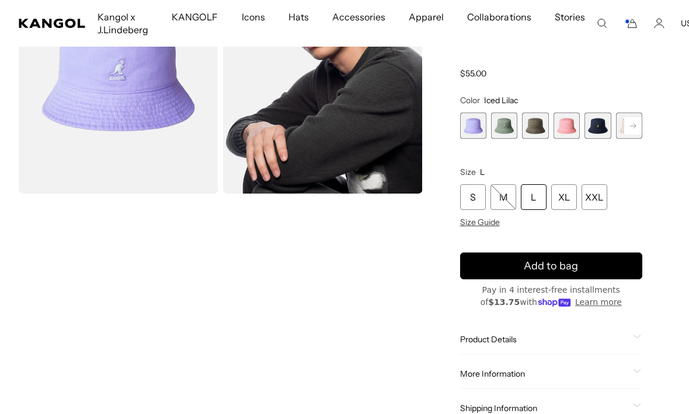
click at [580, 264] on button "Add to bag" at bounding box center [551, 266] width 183 height 27
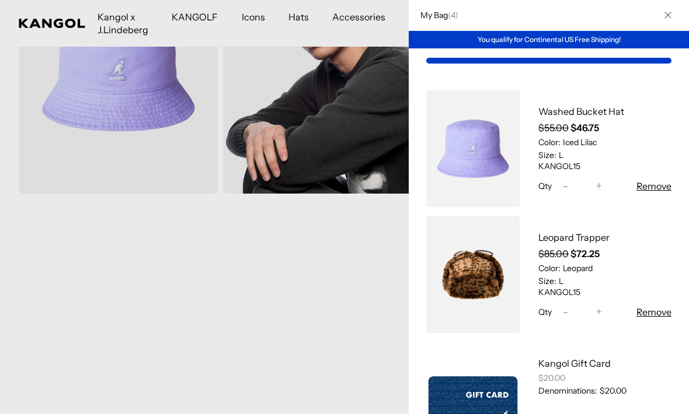
scroll to position [0, 240]
click at [364, 248] on div at bounding box center [344, 207] width 689 height 414
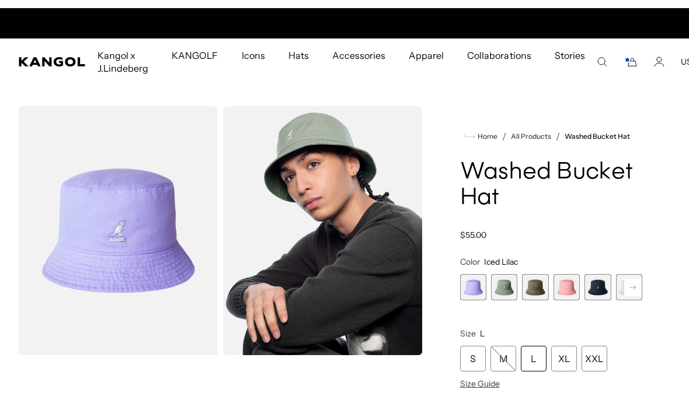
scroll to position [0, 0]
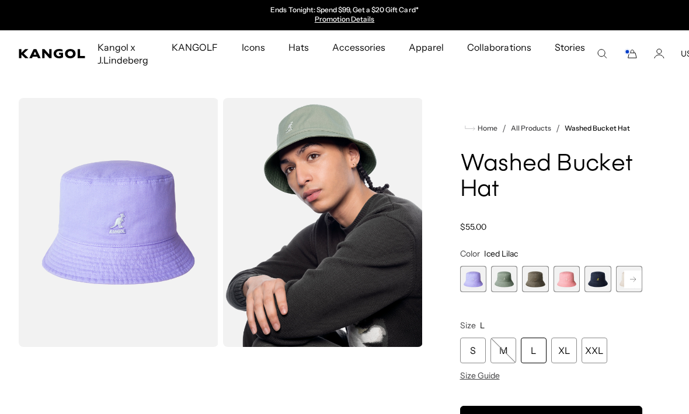
click at [629, 276] on rect at bounding box center [633, 280] width 18 height 18
click at [634, 276] on rect at bounding box center [633, 280] width 18 height 18
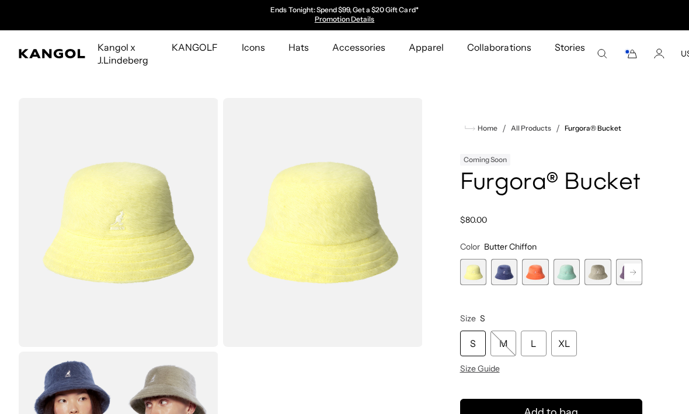
click at [522, 273] on span "3 of 10" at bounding box center [535, 272] width 26 height 26
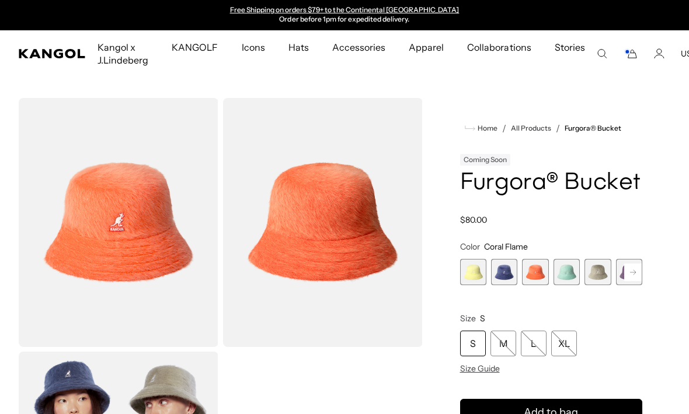
click at [471, 270] on span "1 of 10" at bounding box center [473, 272] width 26 height 26
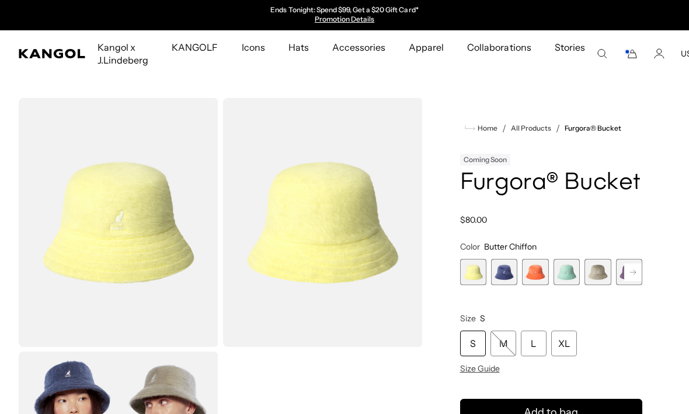
click at [561, 274] on span "4 of 10" at bounding box center [566, 272] width 26 height 26
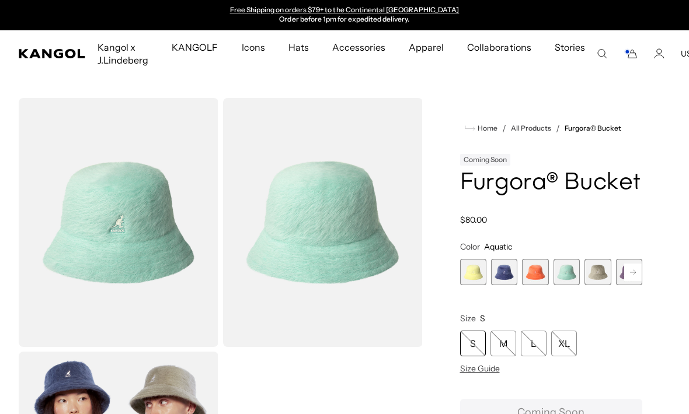
click at [596, 277] on span "5 of 10" at bounding box center [597, 272] width 26 height 26
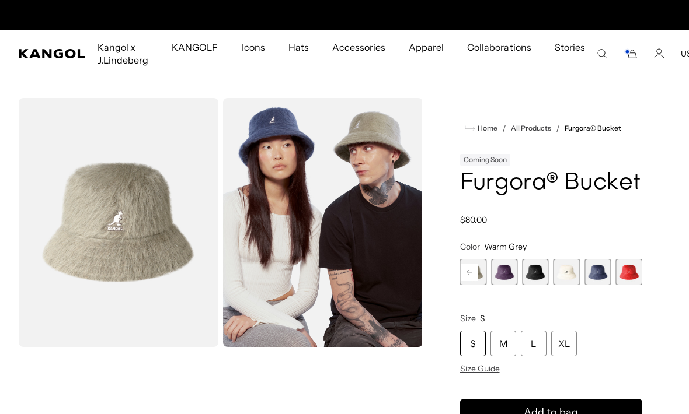
click at [503, 273] on span "6 of 10" at bounding box center [504, 272] width 26 height 26
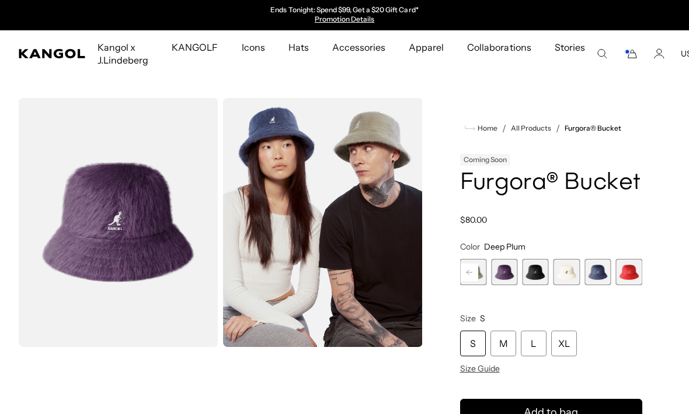
click at [480, 373] on span "Size Guide" at bounding box center [480, 369] width 40 height 11
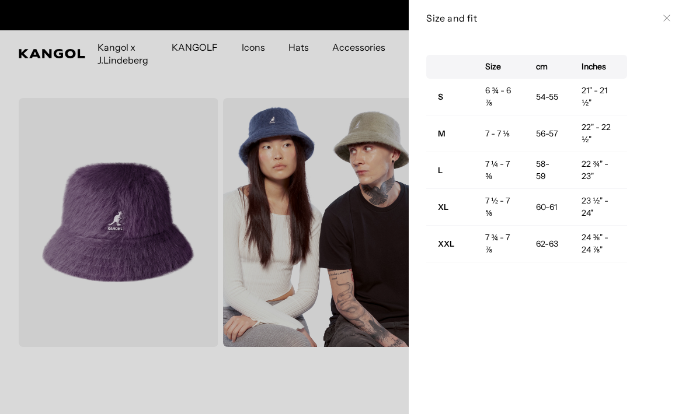
scroll to position [0, 240]
click at [675, 14] on div "Size and fit Close" at bounding box center [549, 18] width 280 height 36
click at [667, 22] on button "Close" at bounding box center [666, 17] width 9 height 9
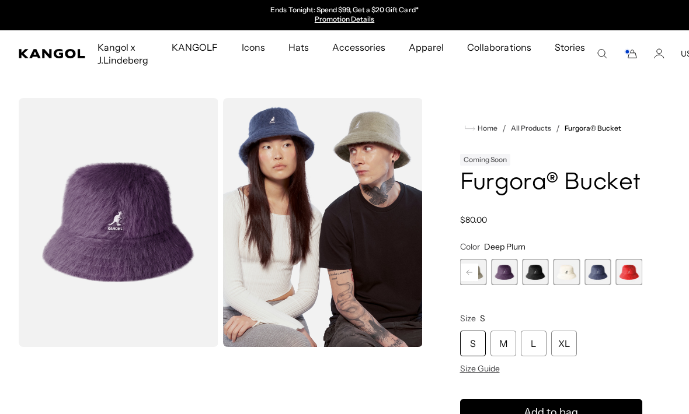
click at [501, 343] on div "M" at bounding box center [503, 344] width 26 height 26
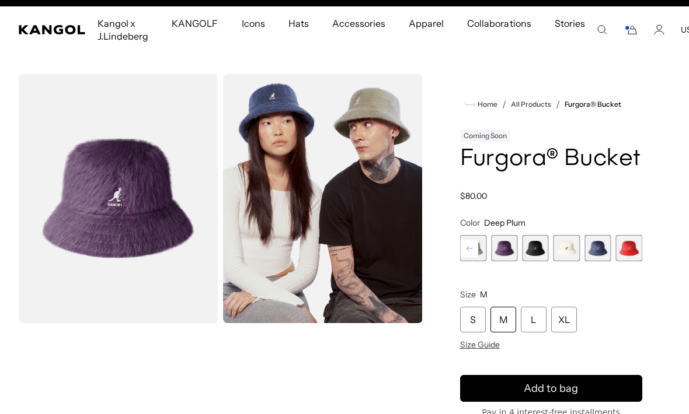
scroll to position [32, 0]
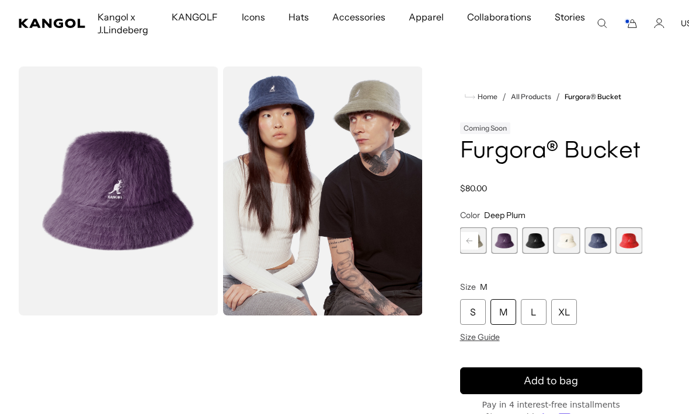
click at [582, 380] on button "Add to bag" at bounding box center [551, 381] width 183 height 27
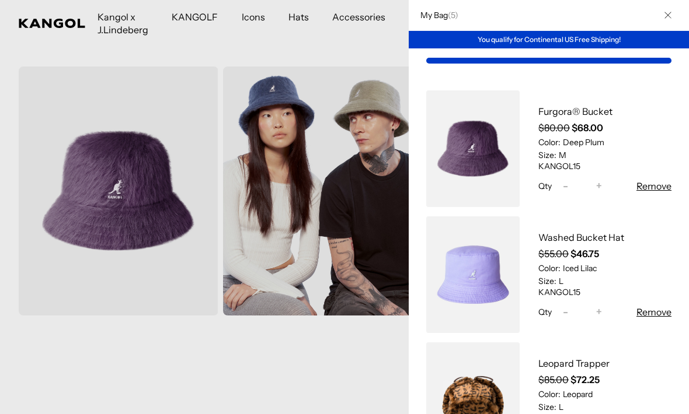
scroll to position [0, 240]
click at [657, 311] on button "Remove" at bounding box center [653, 312] width 35 height 14
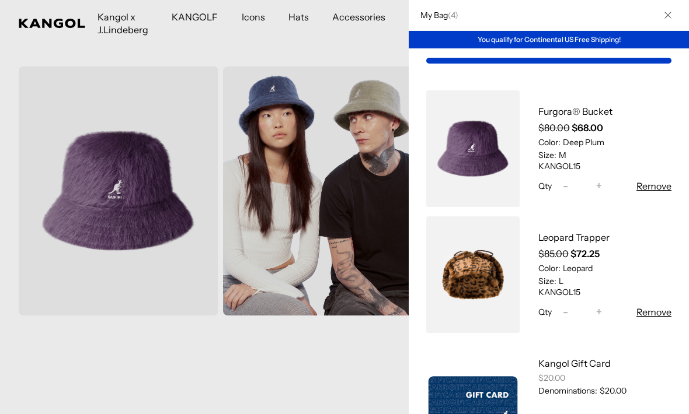
click at [655, 311] on button "Remove" at bounding box center [653, 312] width 35 height 14
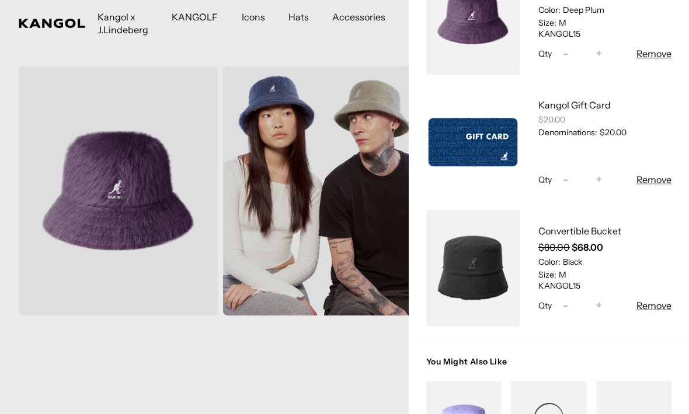
scroll to position [0, 0]
click at [233, 336] on div at bounding box center [344, 207] width 689 height 414
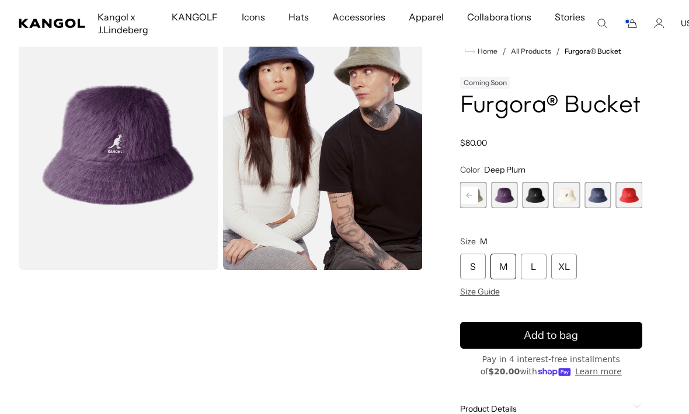
scroll to position [0, 240]
click at [630, 195] on span "10 of 10" at bounding box center [629, 195] width 26 height 26
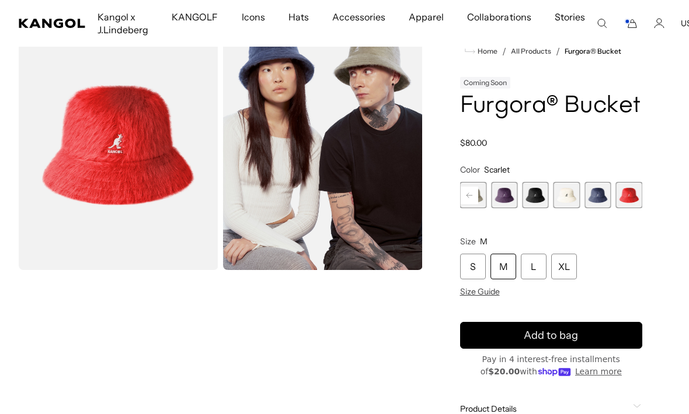
click at [500, 195] on span "6 of 10" at bounding box center [504, 195] width 26 height 26
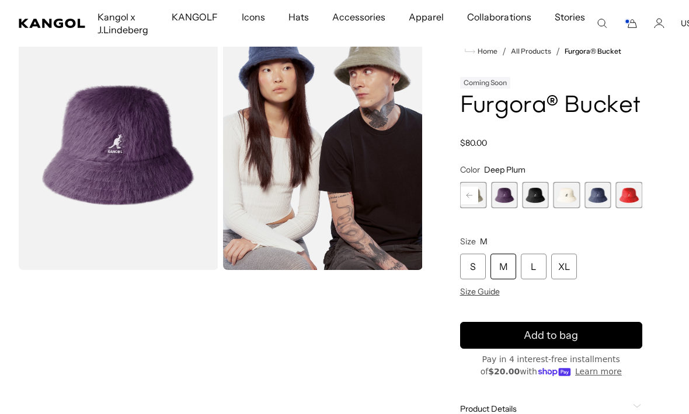
click at [571, 199] on span "8 of 10" at bounding box center [566, 195] width 26 height 26
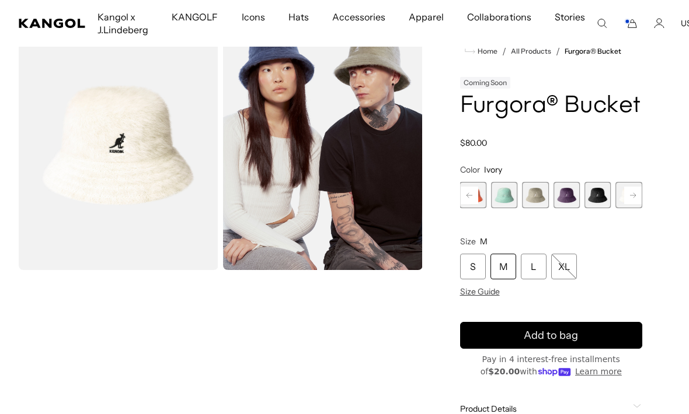
click at [507, 198] on span "4 of 10" at bounding box center [504, 195] width 26 height 26
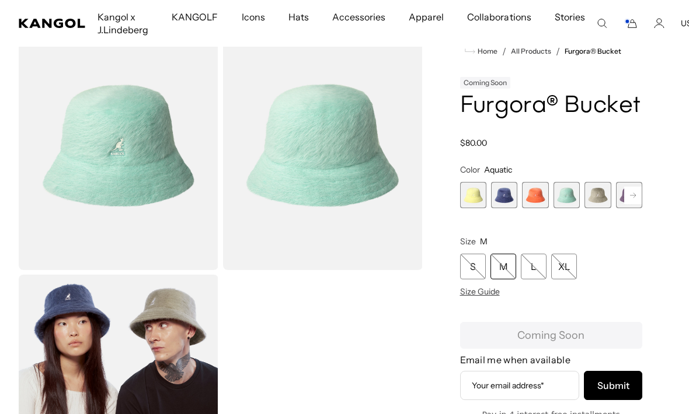
click at [501, 196] on span "2 of 10" at bounding box center [504, 195] width 26 height 26
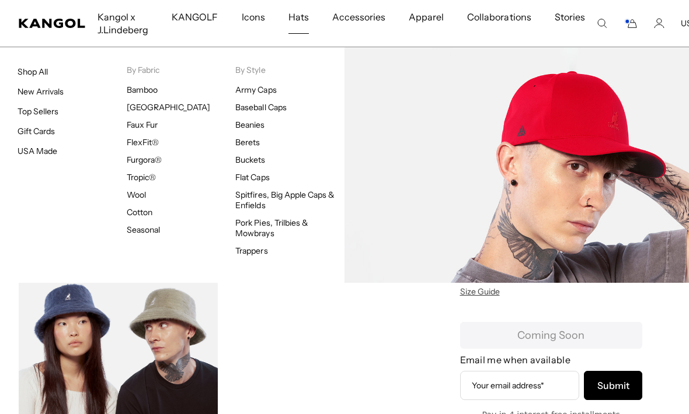
click at [144, 89] on link "Bamboo" at bounding box center [142, 90] width 31 height 11
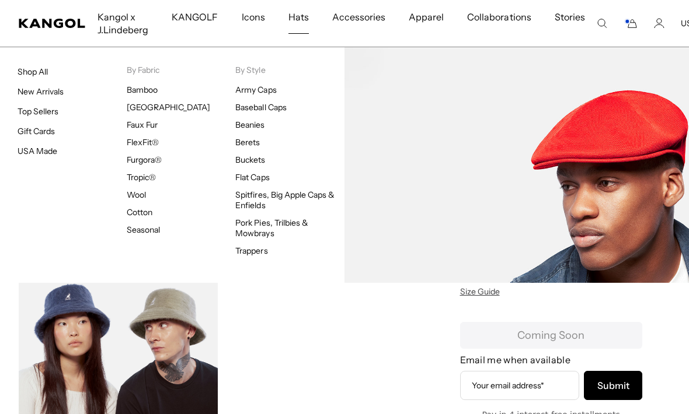
scroll to position [0, 240]
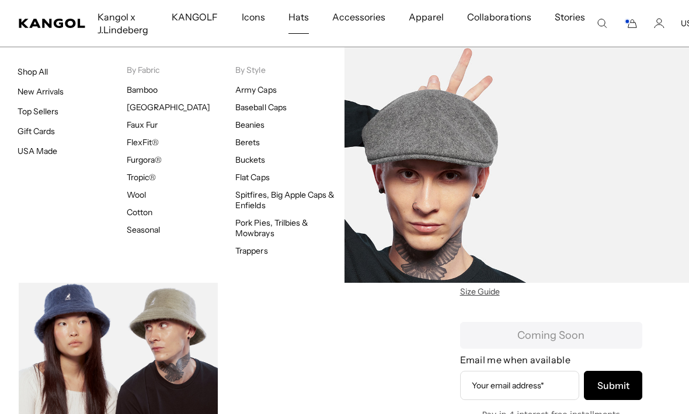
click at [144, 195] on link "Wool" at bounding box center [136, 195] width 19 height 11
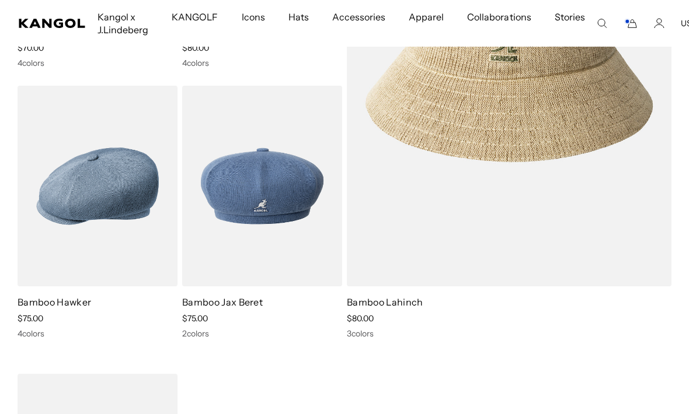
scroll to position [307, 0]
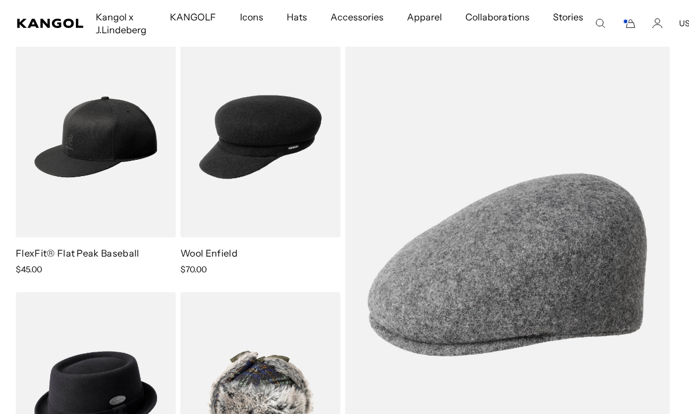
click at [624, 22] on icon "Cart" at bounding box center [629, 23] width 14 height 11
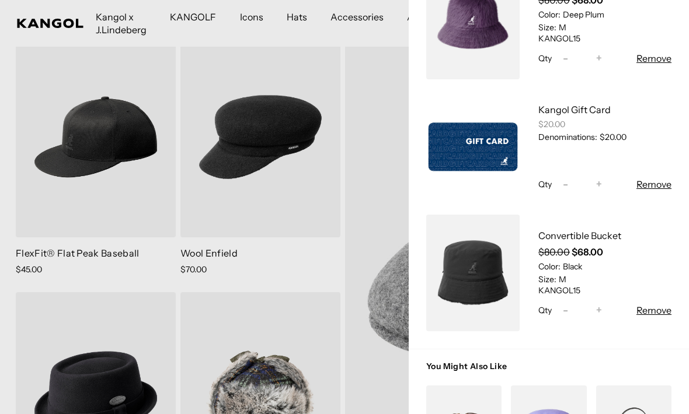
click at [344, 282] on div at bounding box center [344, 207] width 689 height 414
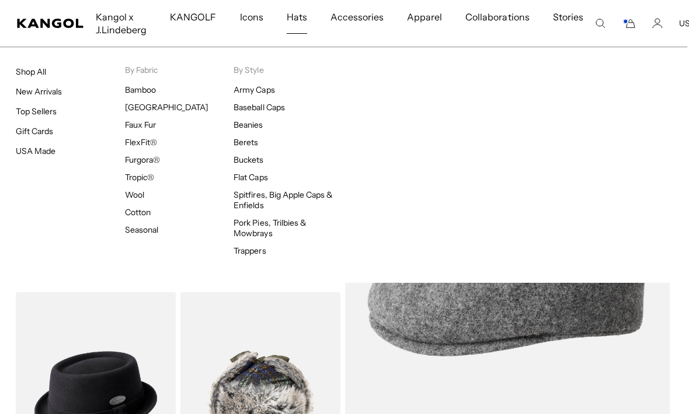
scroll to position [0, 240]
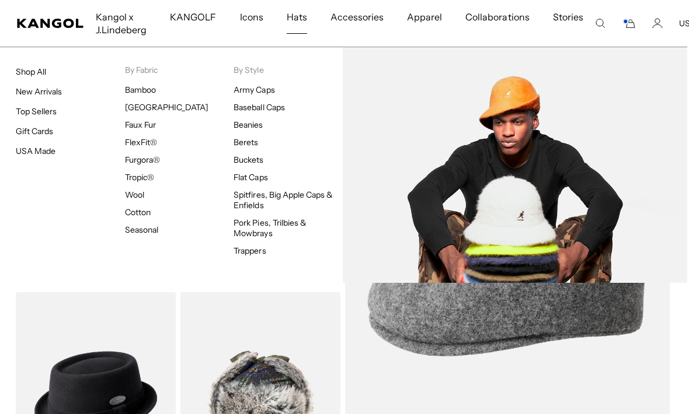
click at [247, 159] on link "Buckets" at bounding box center [248, 160] width 30 height 11
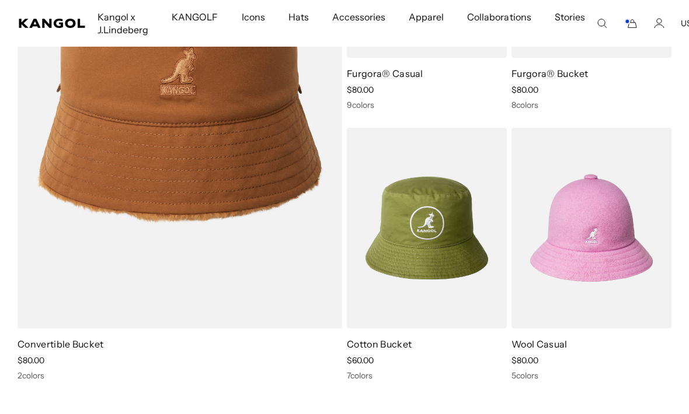
click at [410, 347] on link "Cotton Bucket" at bounding box center [379, 344] width 65 height 12
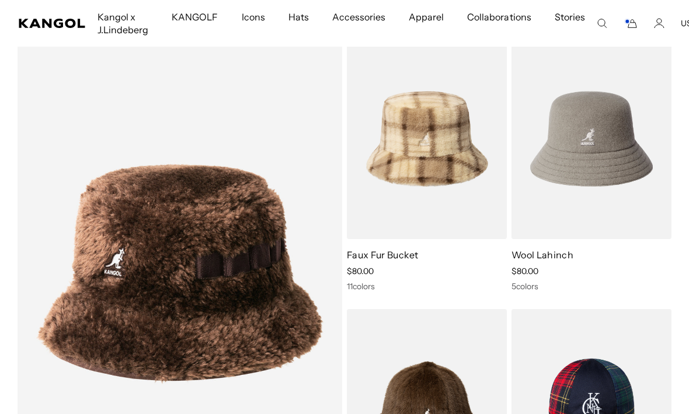
click at [404, 256] on link "Faux Fur Bucket" at bounding box center [383, 255] width 72 height 12
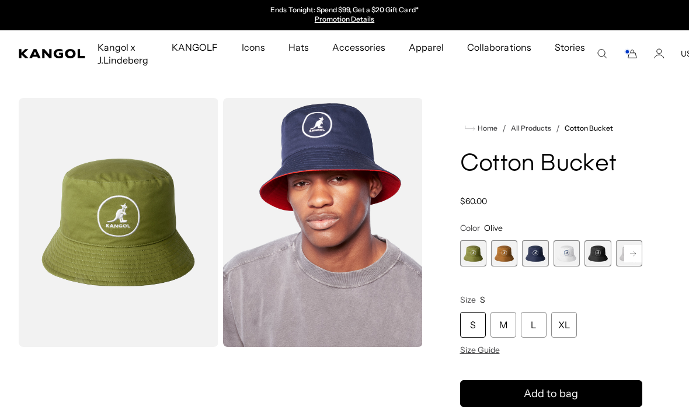
click at [509, 256] on span "2 of 7" at bounding box center [504, 253] width 26 height 26
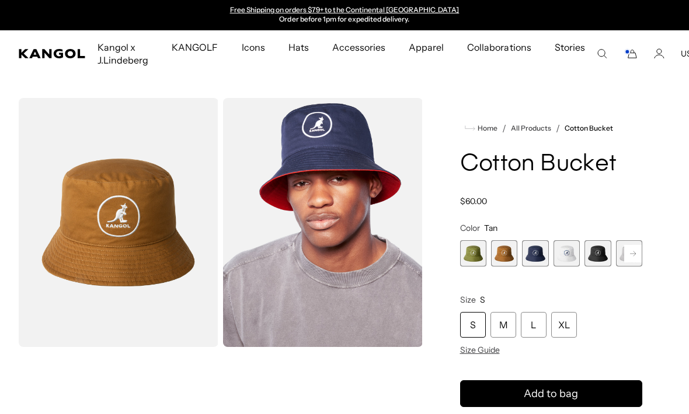
click at [632, 249] on rect at bounding box center [633, 254] width 18 height 18
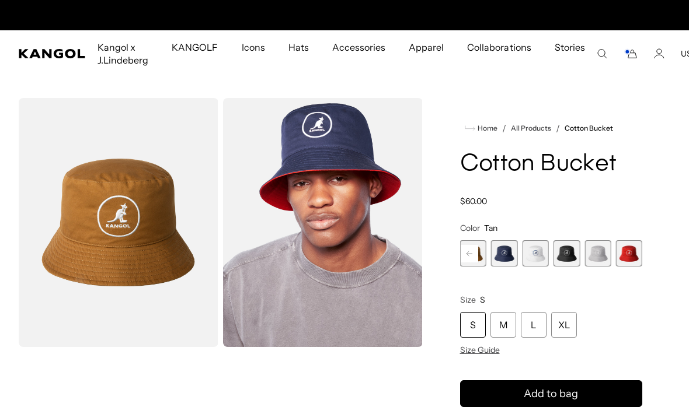
scroll to position [0, 0]
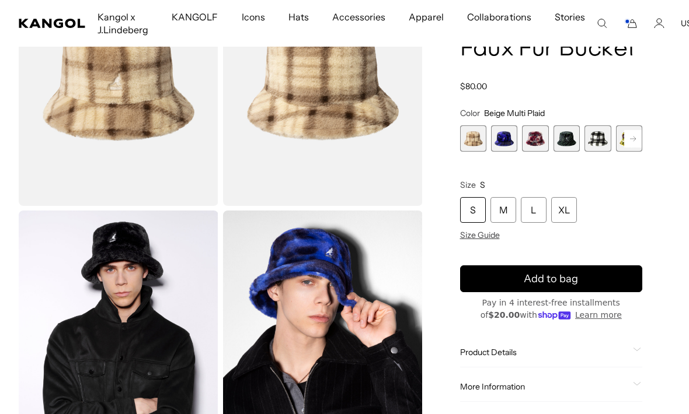
scroll to position [0, 240]
click at [501, 139] on span "2 of 12" at bounding box center [504, 138] width 26 height 26
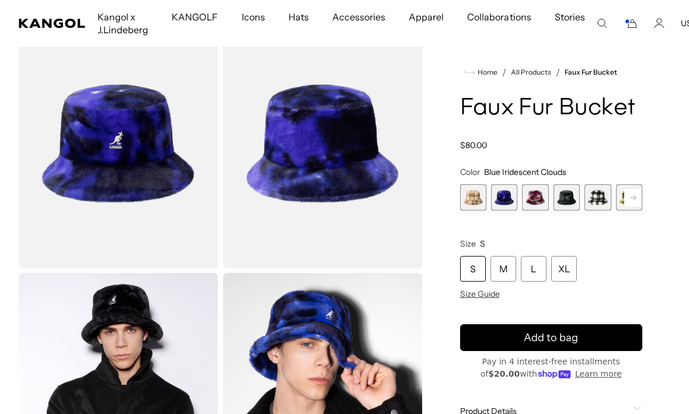
scroll to position [78, 0]
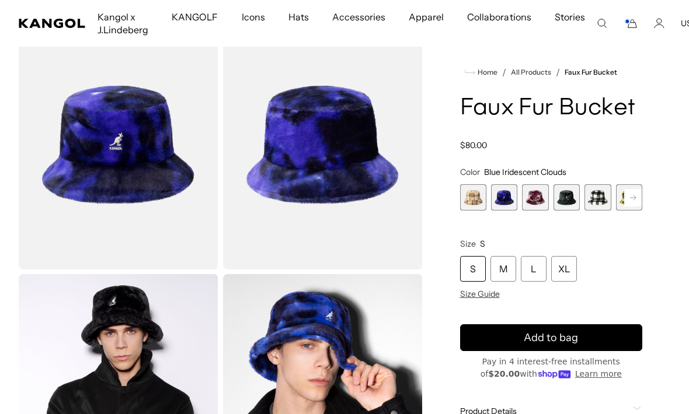
click at [538, 195] on span "3 of 12" at bounding box center [535, 197] width 26 height 26
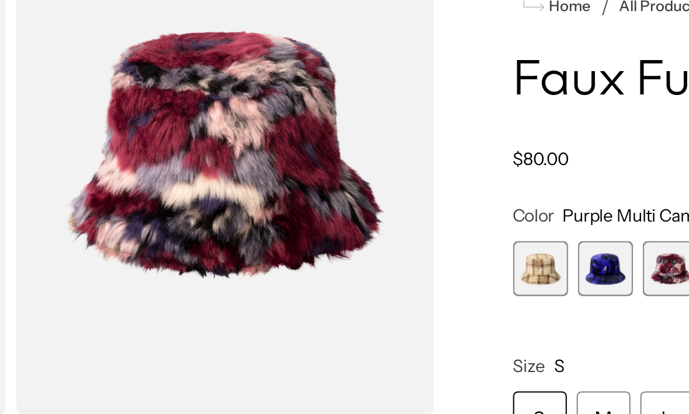
scroll to position [0, 240]
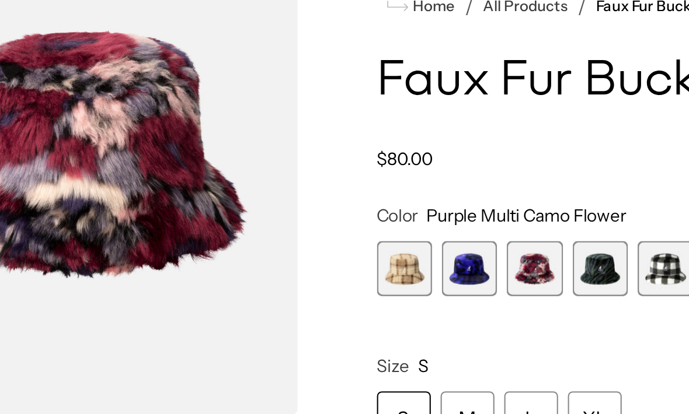
click at [553, 184] on span "4 of 12" at bounding box center [566, 197] width 26 height 26
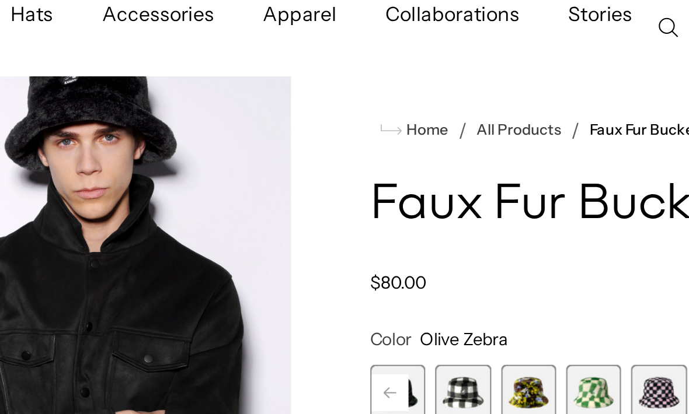
scroll to position [0, 240]
click at [491, 190] on span "5 of 12" at bounding box center [504, 197] width 26 height 26
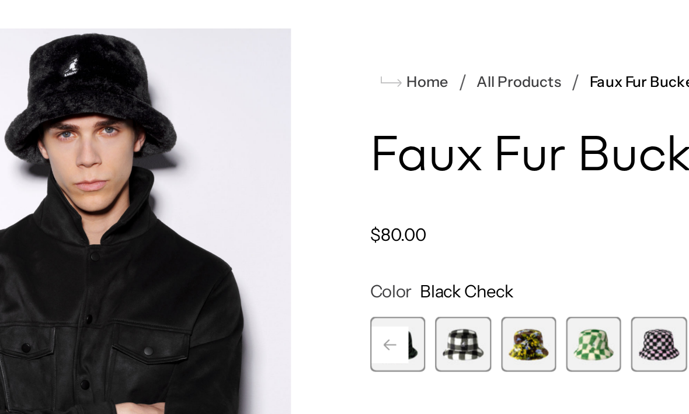
scroll to position [0, 240]
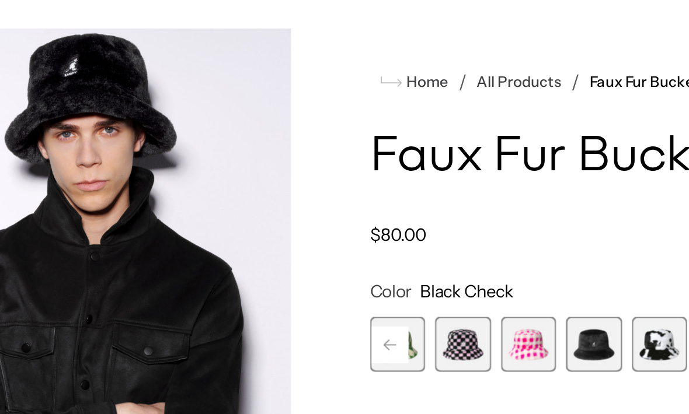
click at [522, 184] on span "9 of 12" at bounding box center [535, 197] width 26 height 26
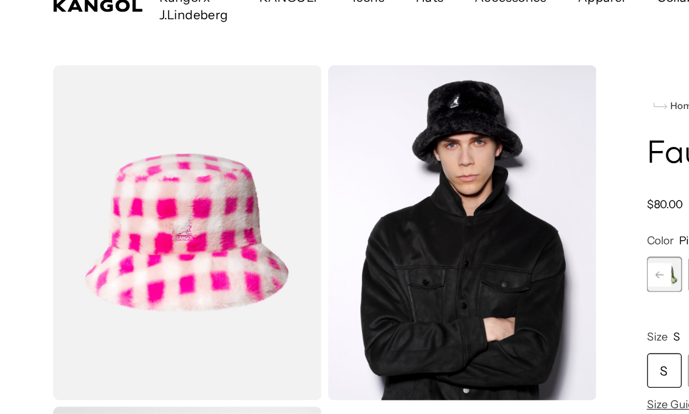
scroll to position [5, 0]
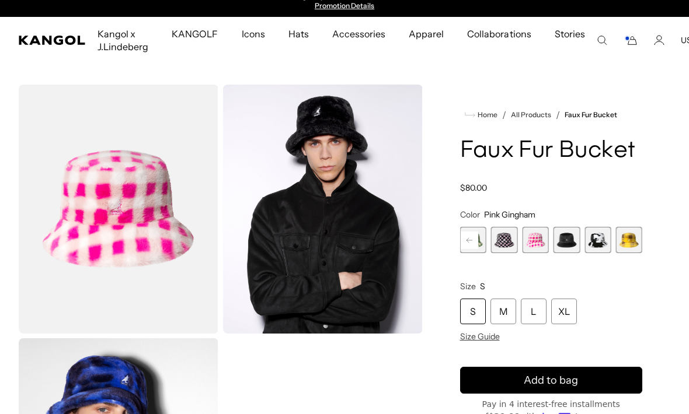
click at [593, 241] on span "11 of 12" at bounding box center [597, 240] width 26 height 26
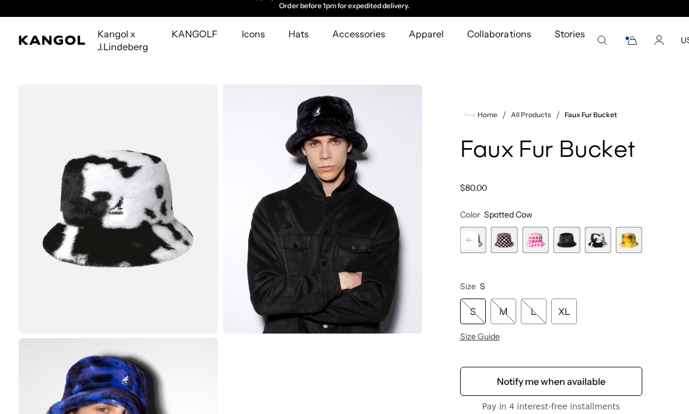
click at [627, 242] on span "12 of 12" at bounding box center [629, 240] width 26 height 26
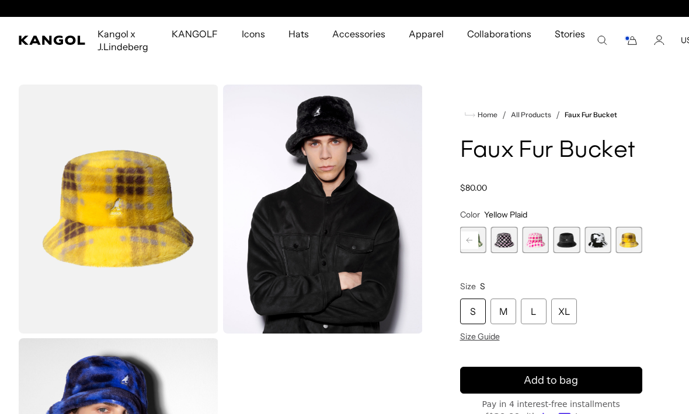
click at [536, 238] on span "9 of 12" at bounding box center [535, 240] width 26 height 26
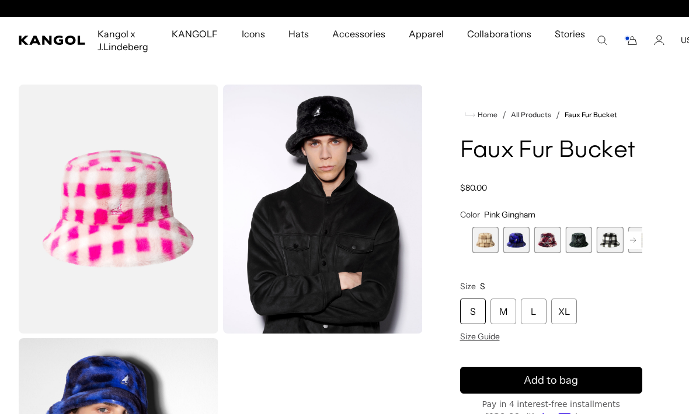
scroll to position [0, 240]
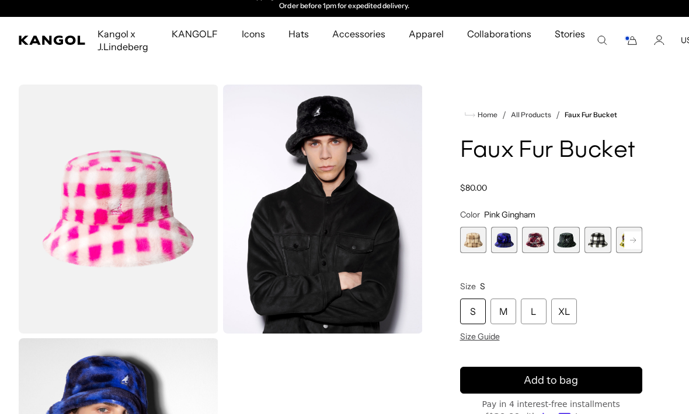
click at [536, 241] on span "3 of 12" at bounding box center [535, 240] width 26 height 26
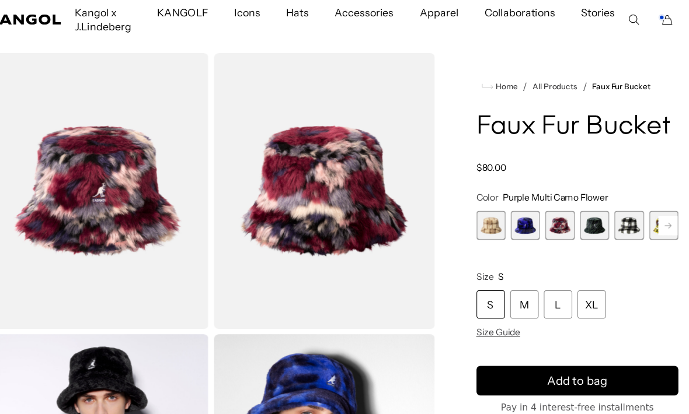
scroll to position [0, 240]
click at [460, 204] on span "1 of 12" at bounding box center [473, 209] width 26 height 26
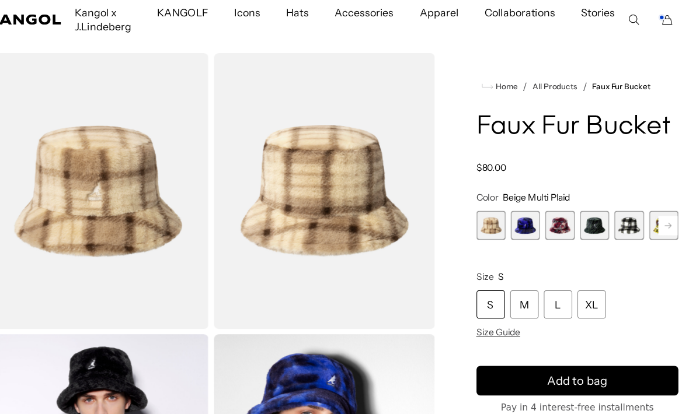
click at [491, 205] on span "2 of 12" at bounding box center [504, 209] width 26 height 26
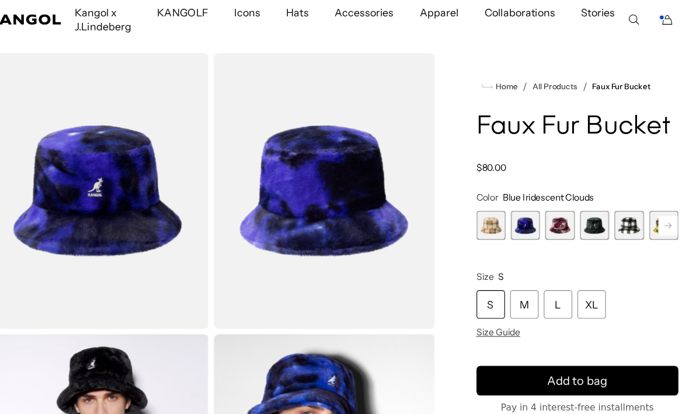
click at [522, 206] on span "3 of 12" at bounding box center [535, 209] width 26 height 26
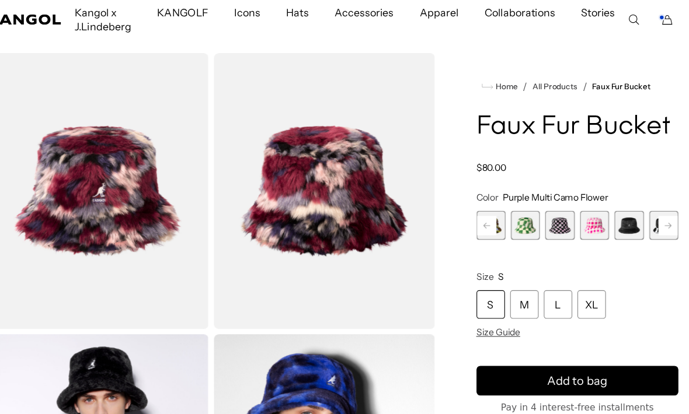
scroll to position [0, 240]
click at [553, 206] on span "9 of 12" at bounding box center [566, 209] width 26 height 26
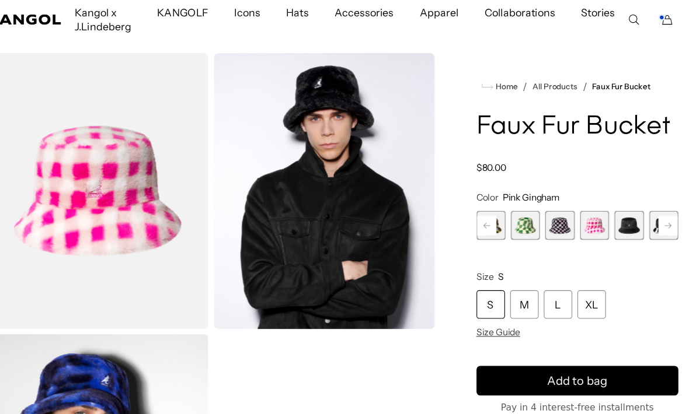
click at [522, 203] on span "8 of 12" at bounding box center [535, 209] width 26 height 26
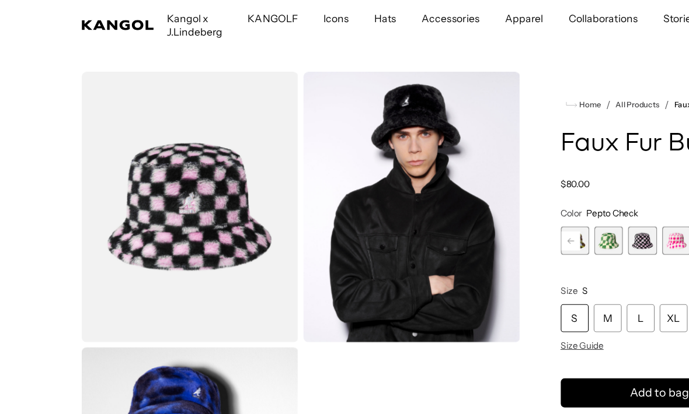
scroll to position [19, 0]
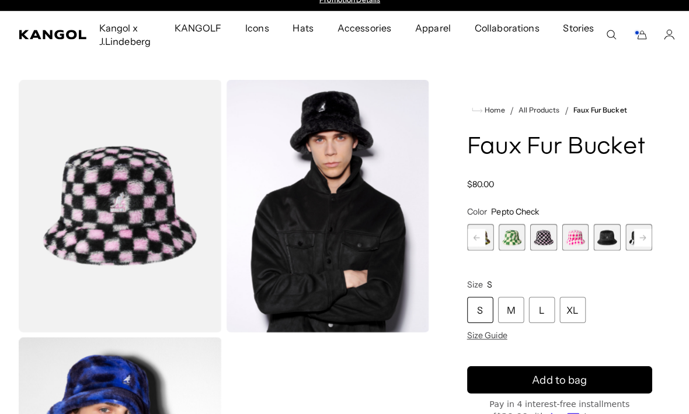
click at [568, 231] on span "9 of 12" at bounding box center [566, 234] width 26 height 26
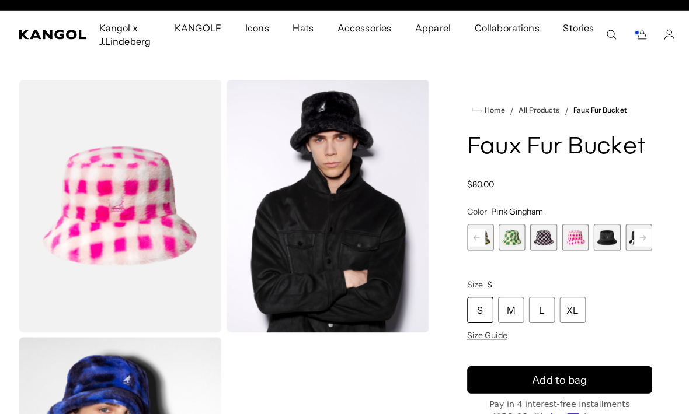
scroll to position [0, 240]
click at [529, 234] on span "8 of 12" at bounding box center [535, 234] width 26 height 26
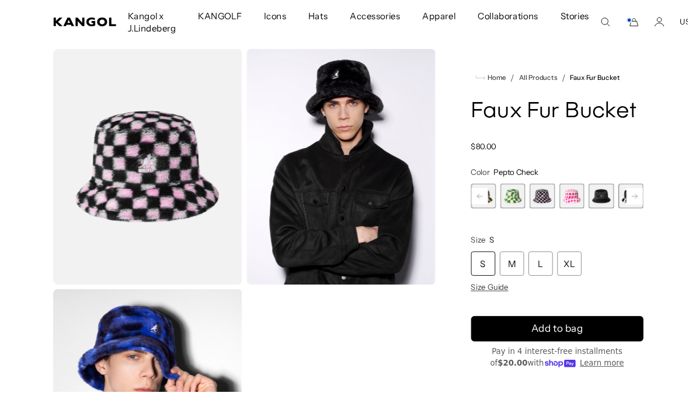
scroll to position [74, 0]
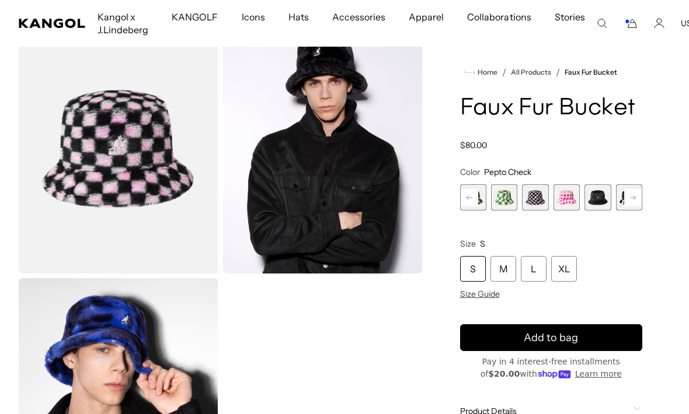
click at [504, 268] on div "M" at bounding box center [503, 269] width 26 height 26
click at [546, 332] on icon "submit" at bounding box center [550, 338] width 21 height 21
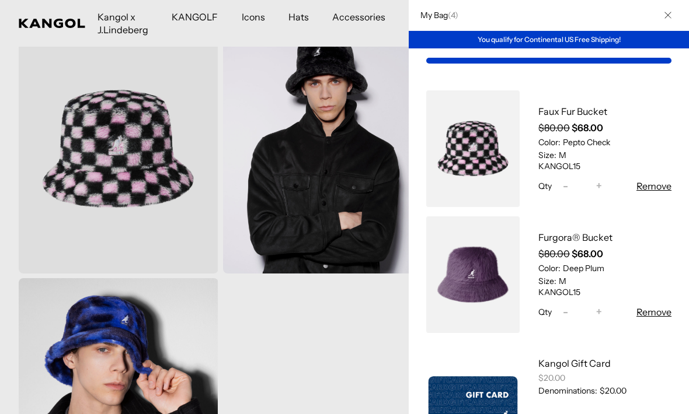
scroll to position [0, 0]
click at [653, 312] on button "Remove" at bounding box center [653, 312] width 35 height 14
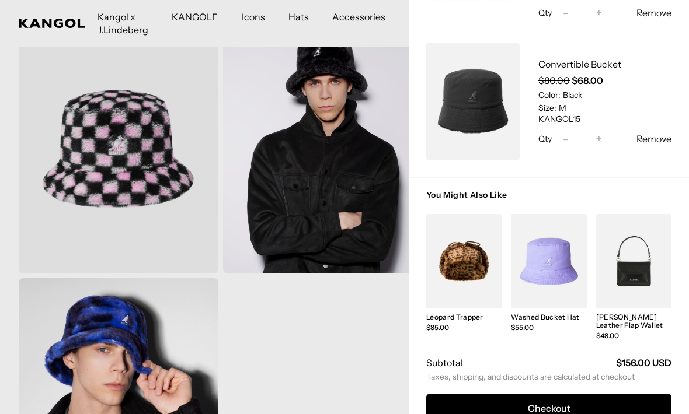
scroll to position [0, 240]
click at [572, 403] on button "Checkout" at bounding box center [548, 408] width 245 height 29
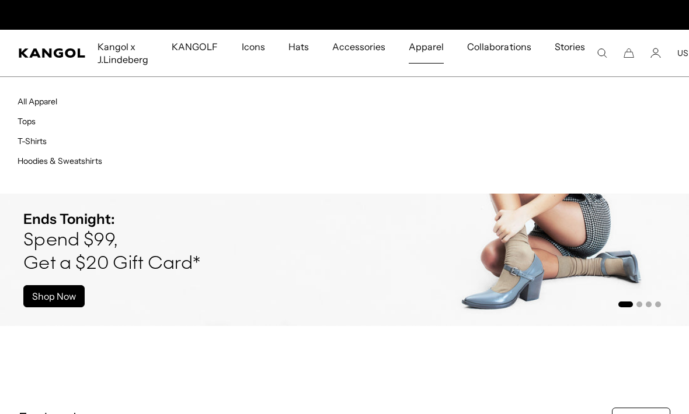
scroll to position [0, 240]
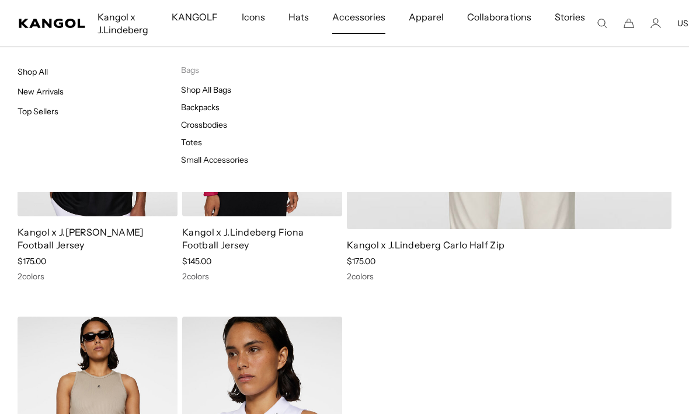
click at [42, 70] on link "Shop All" at bounding box center [33, 72] width 30 height 11
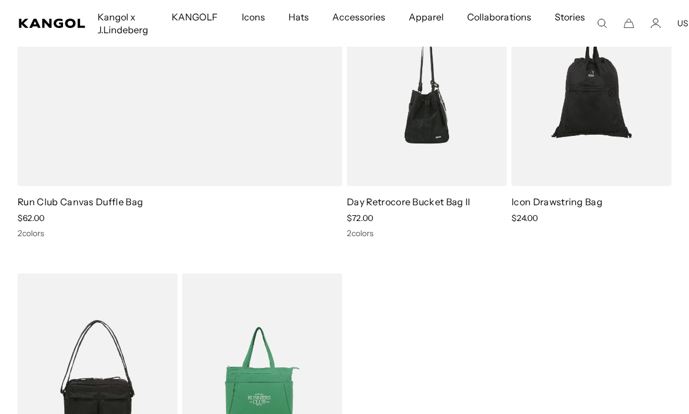
scroll to position [1008, 0]
click at [589, 196] on link "Icon Drawstring Bag" at bounding box center [556, 202] width 91 height 12
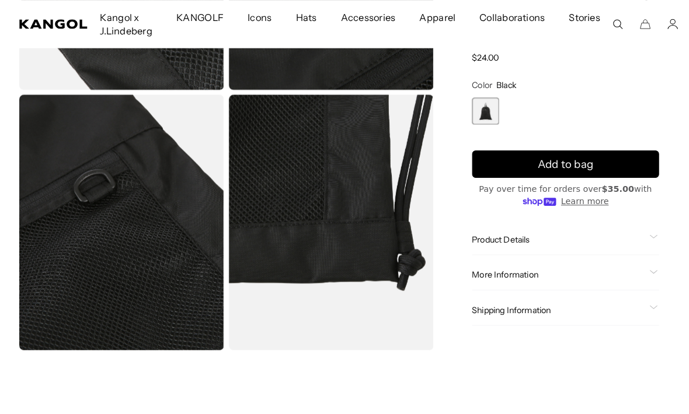
scroll to position [331, 0]
